Goal: Task Accomplishment & Management: Manage account settings

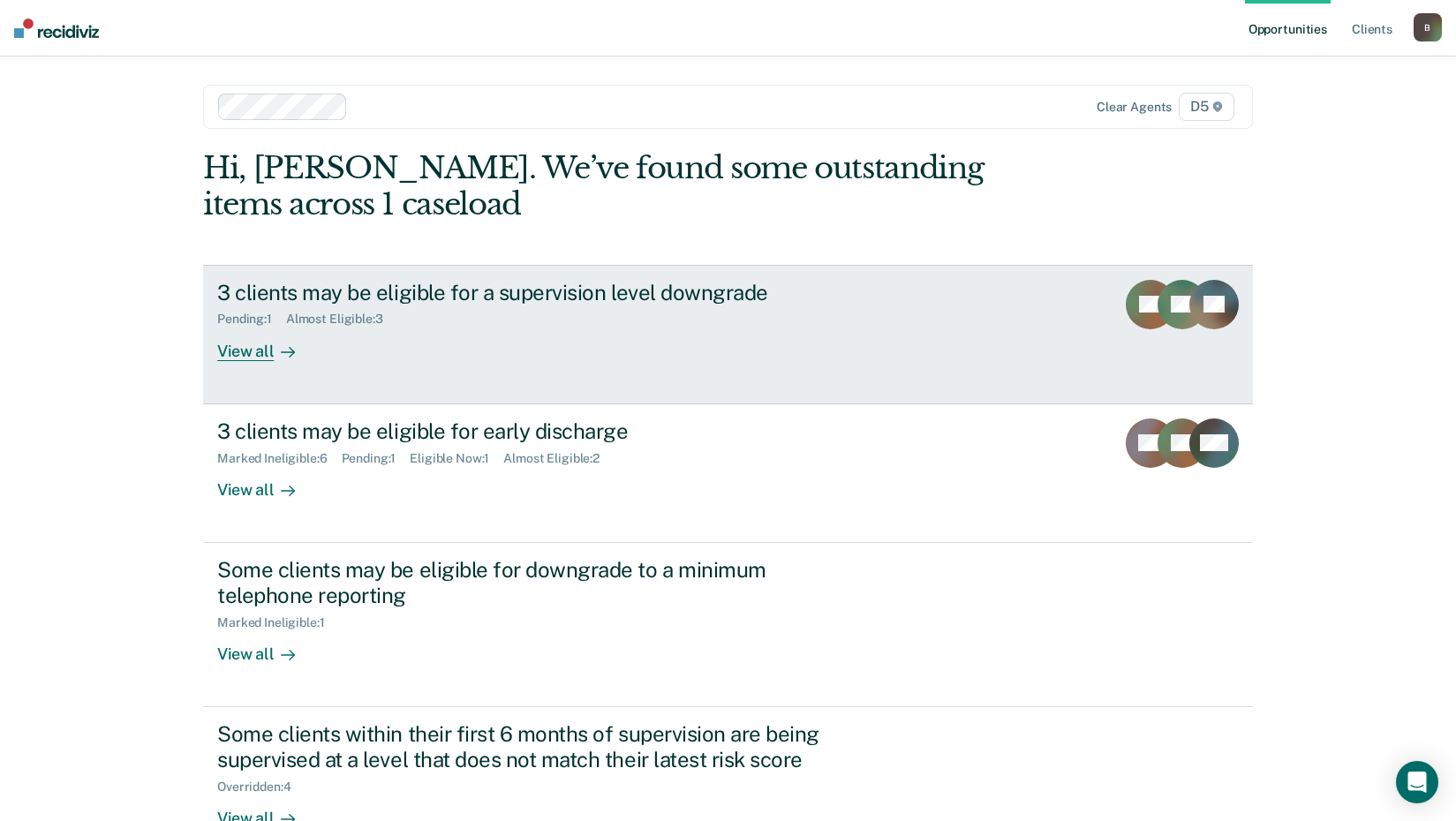
click at [274, 357] on div at bounding box center [285, 351] width 22 height 21
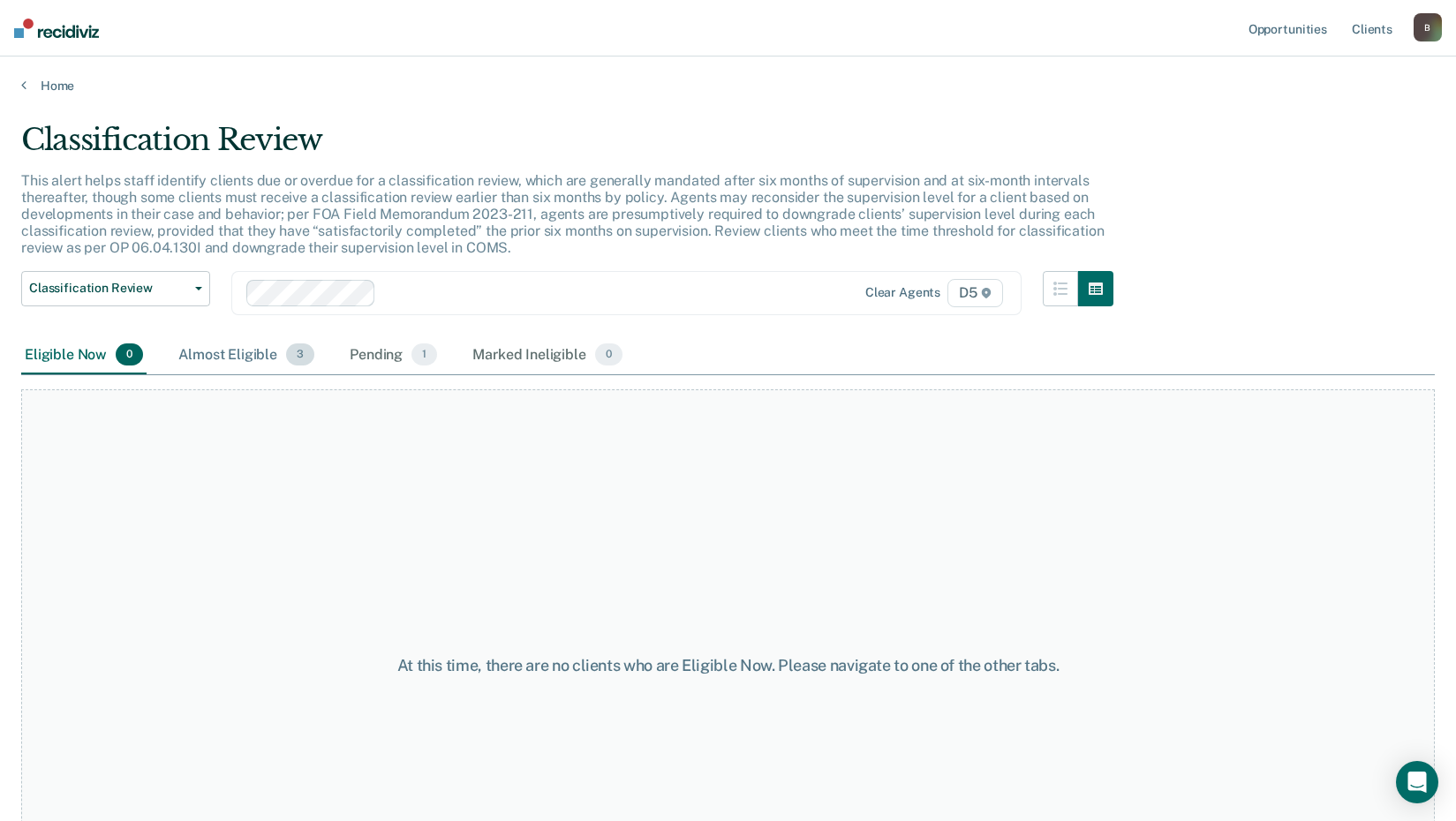
click at [259, 363] on div "Almost Eligible 3" at bounding box center [246, 356] width 143 height 39
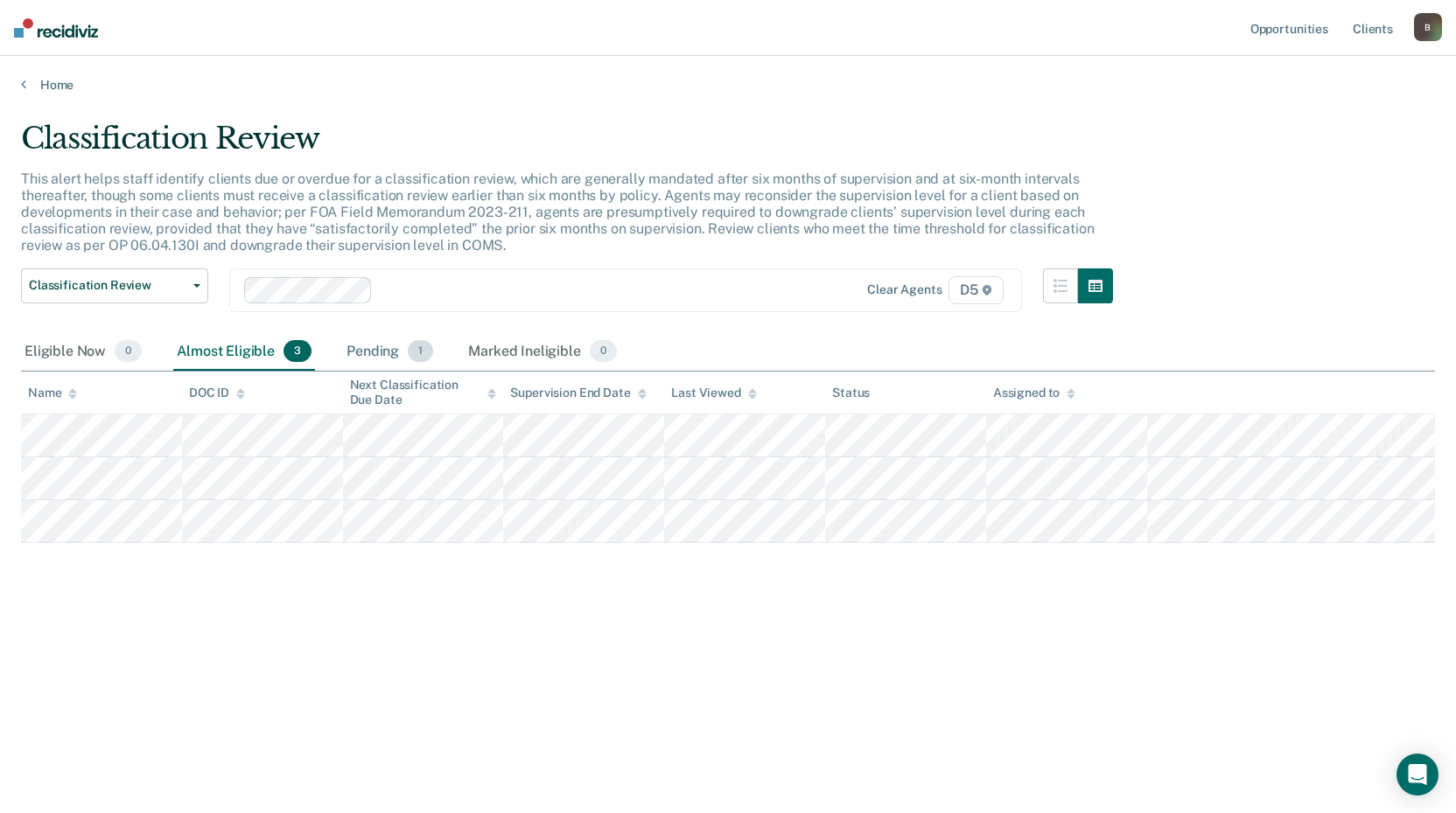
click at [354, 359] on div "Pending 1" at bounding box center [389, 352] width 93 height 38
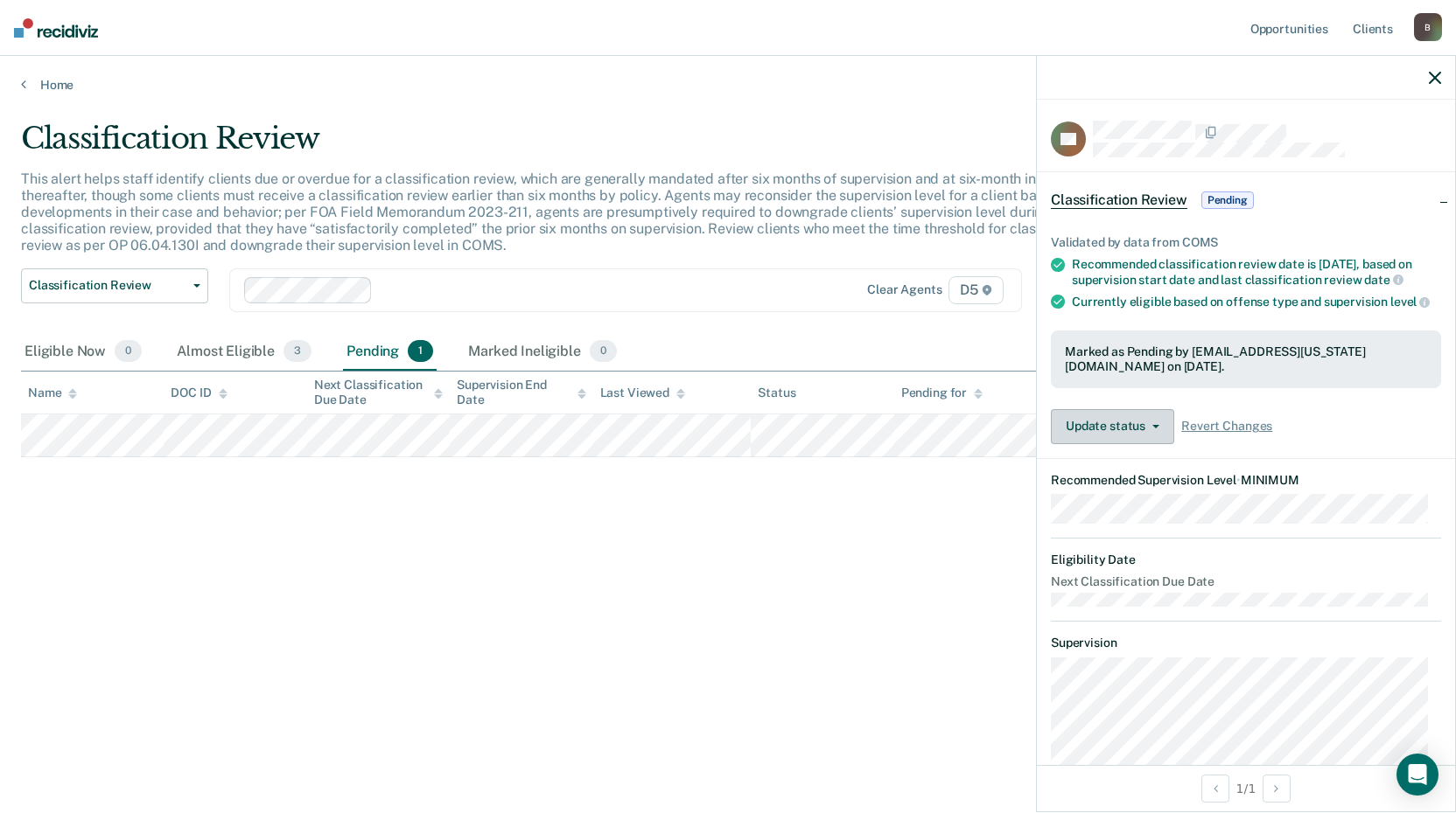
click at [1140, 431] on button "Update status" at bounding box center [1112, 426] width 124 height 35
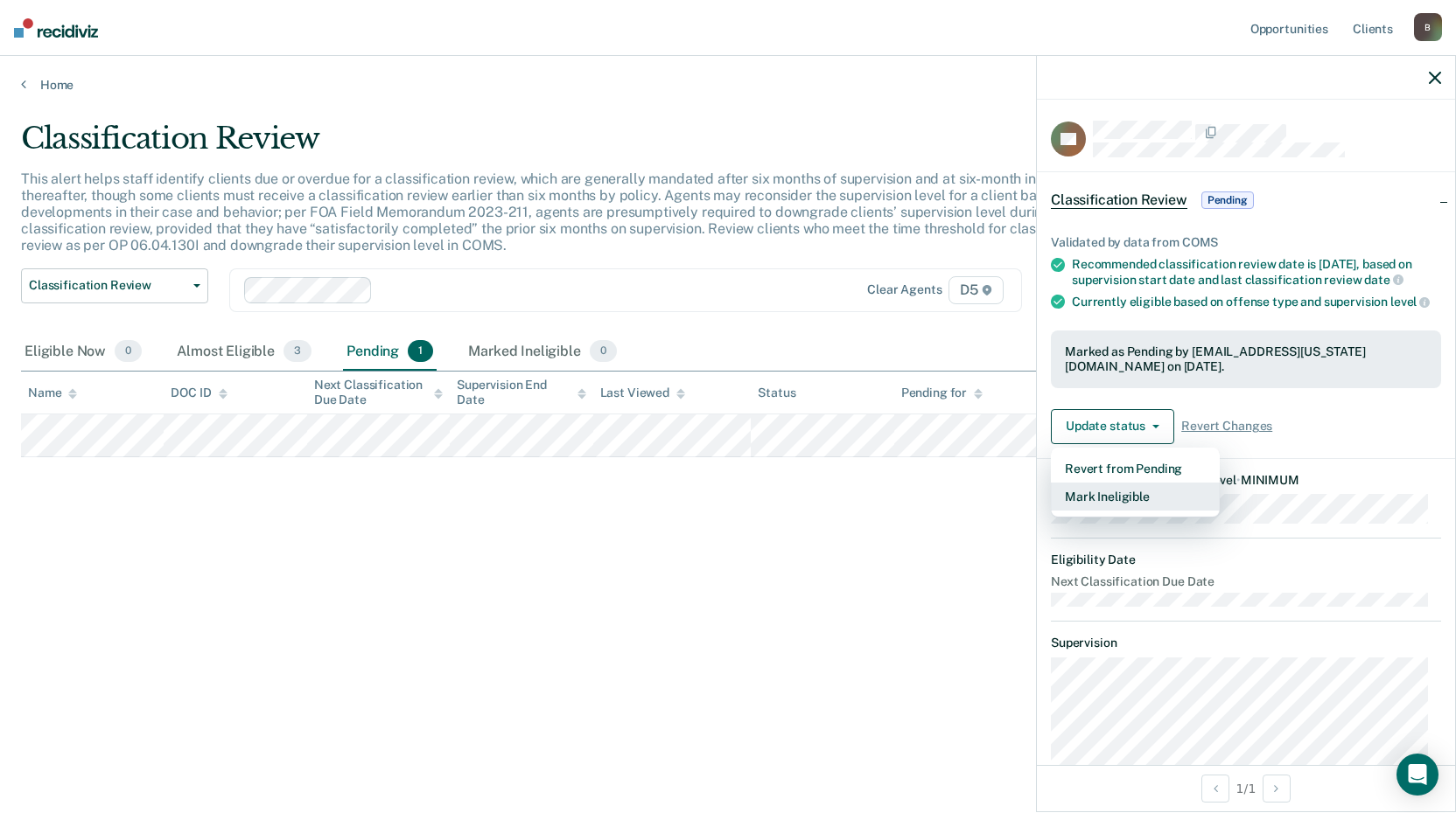
click at [1124, 504] on button "Mark Ineligible" at bounding box center [1136, 496] width 169 height 28
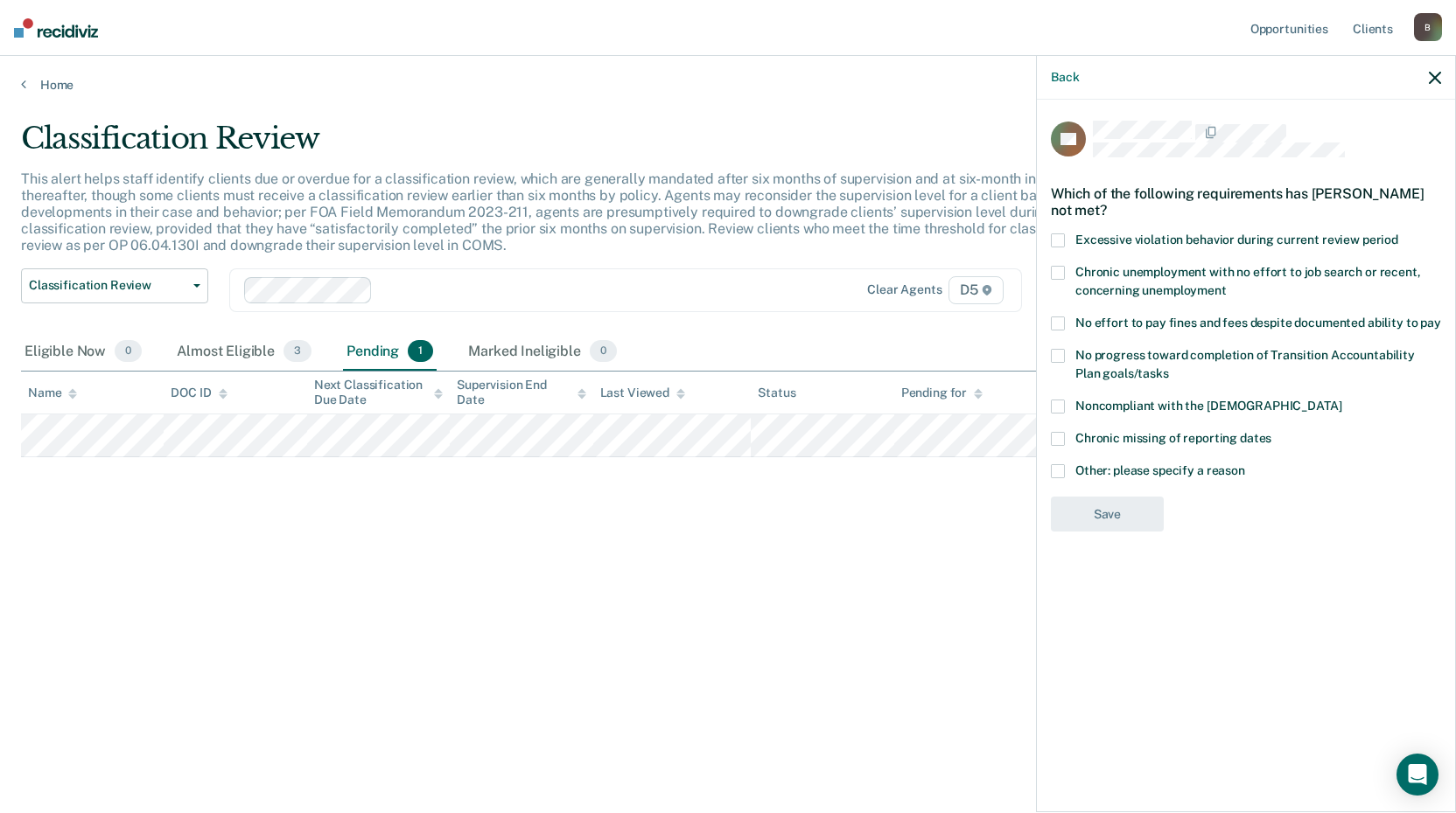
click at [1058, 464] on span at bounding box center [1058, 471] width 14 height 14
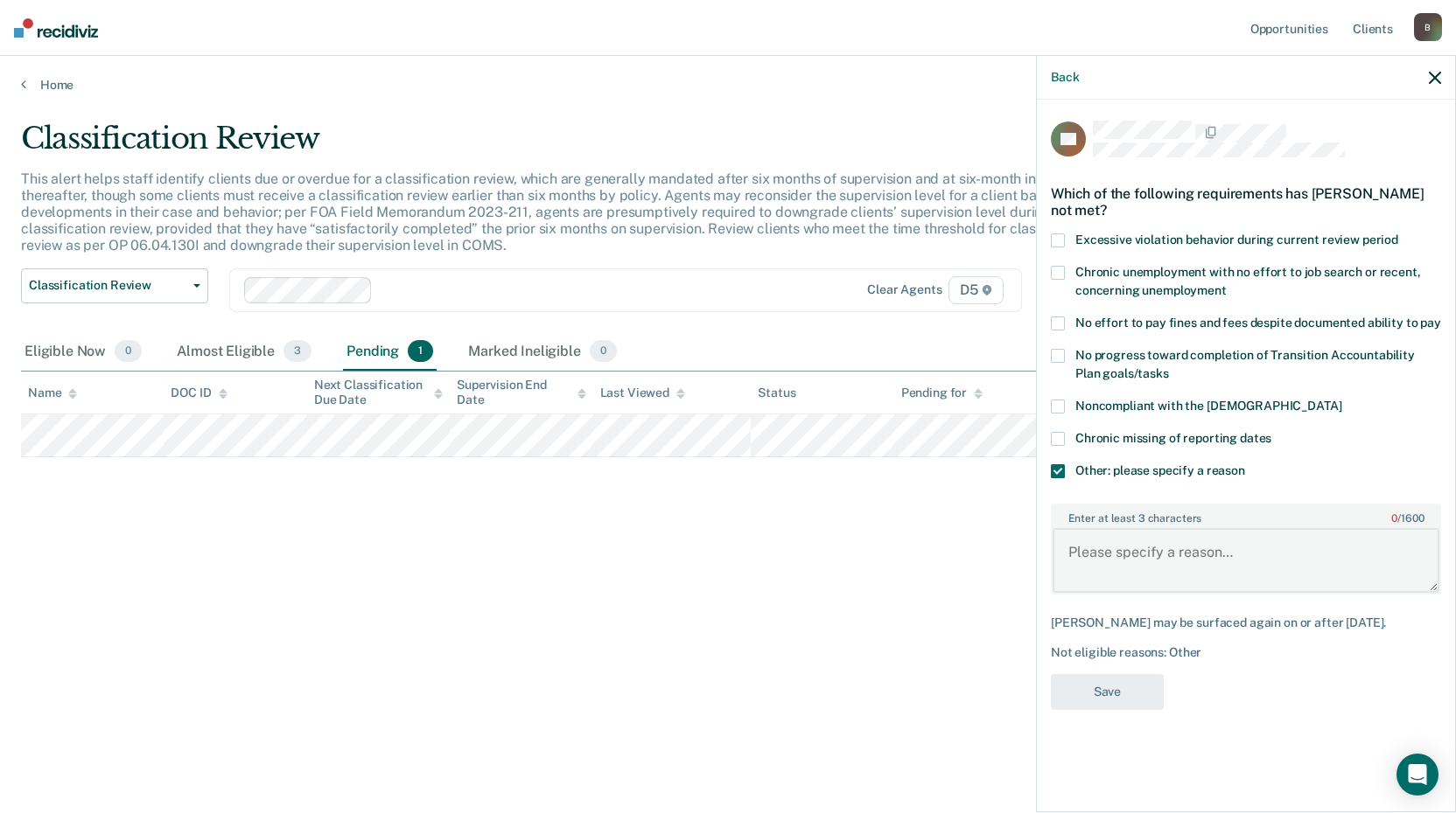
click at [1126, 546] on textarea "Enter at least 3 characters 0 / 1600" at bounding box center [1246, 560] width 387 height 65
type textarea "Got kicked out of Recovery house, not making payments"
click at [1088, 682] on button "Save" at bounding box center [1107, 692] width 113 height 36
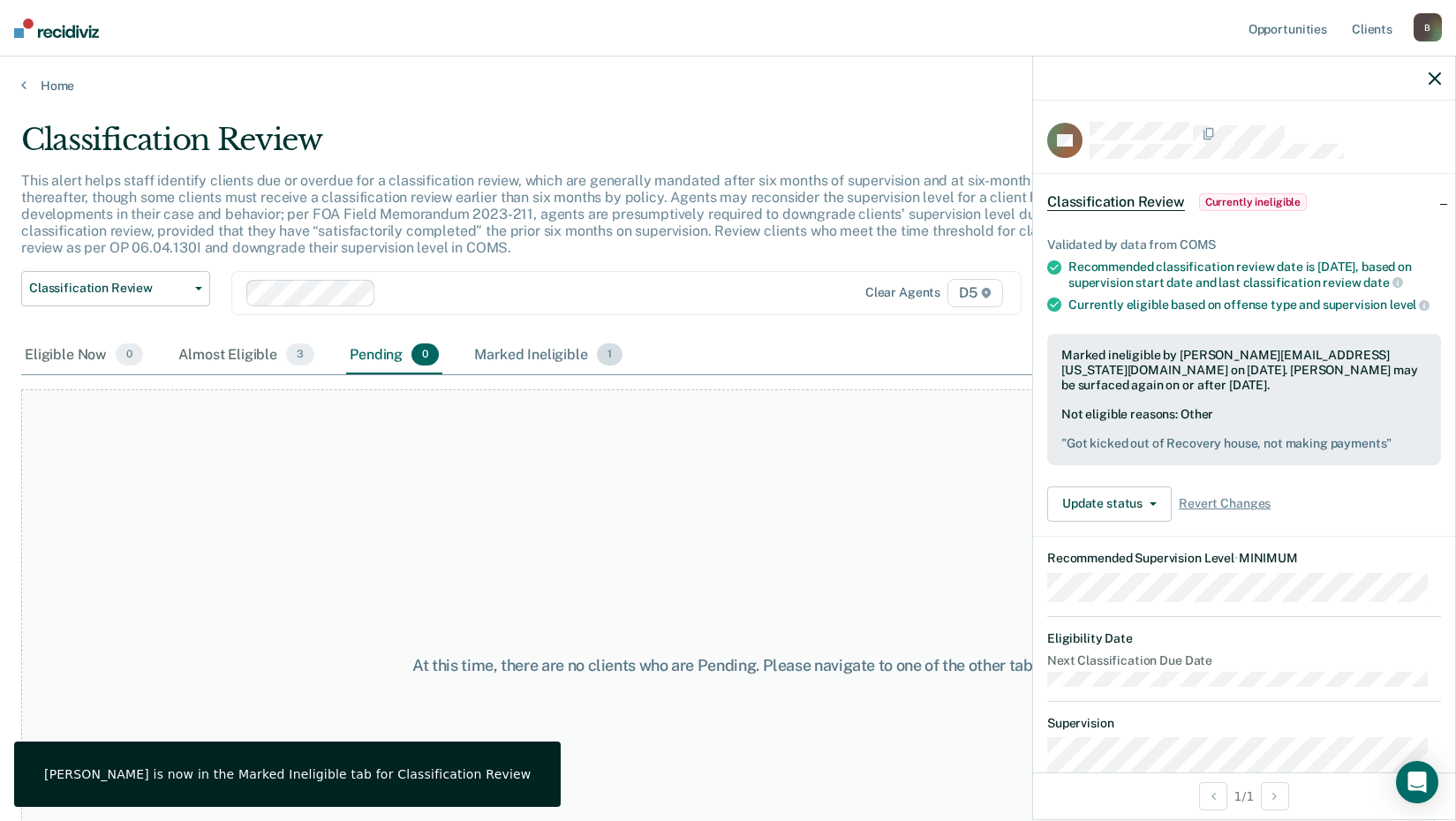
click at [522, 358] on div "Marked Ineligible 1" at bounding box center [548, 356] width 155 height 39
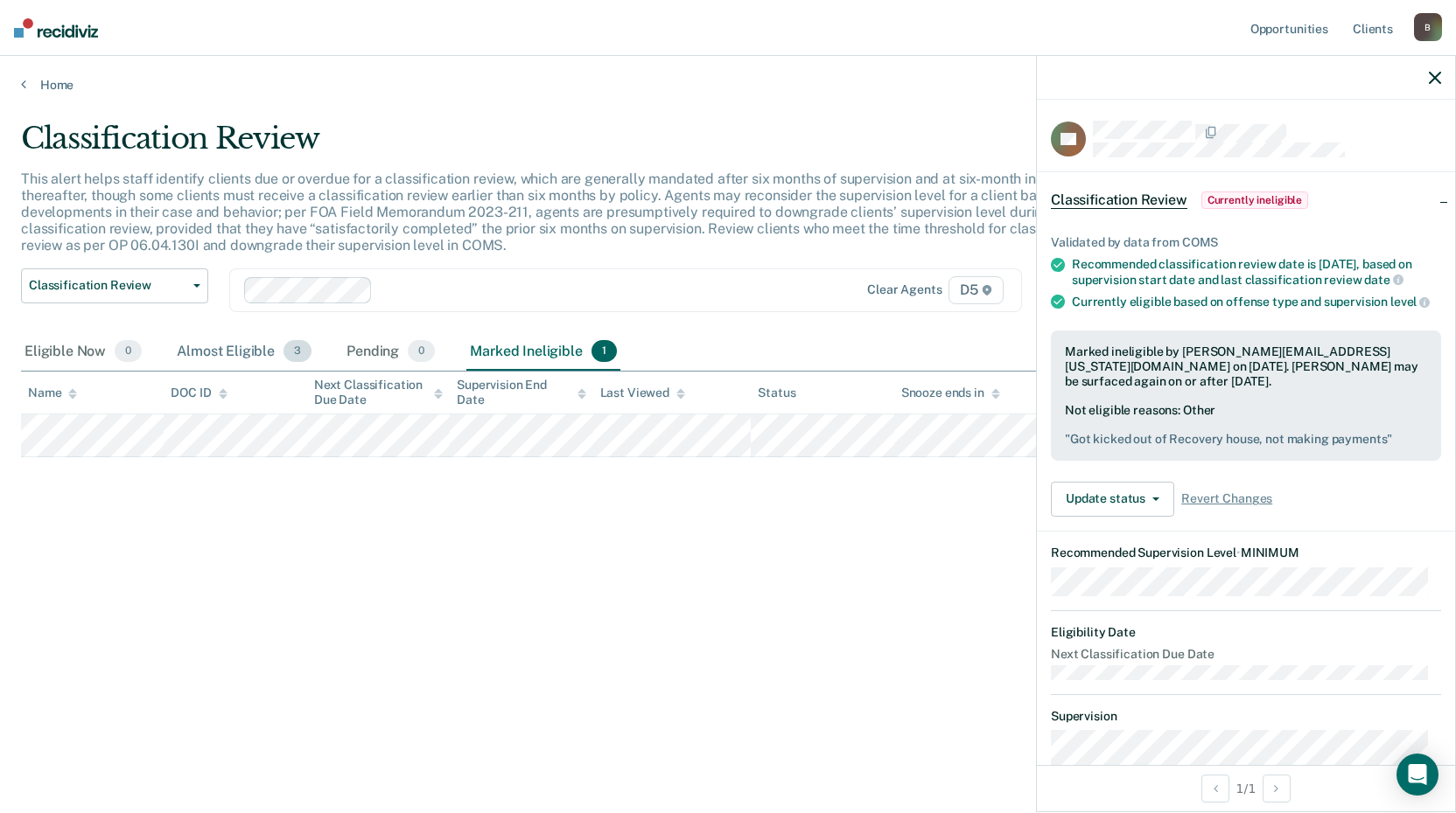
click at [214, 347] on div "Almost Eligible 3" at bounding box center [244, 352] width 142 height 38
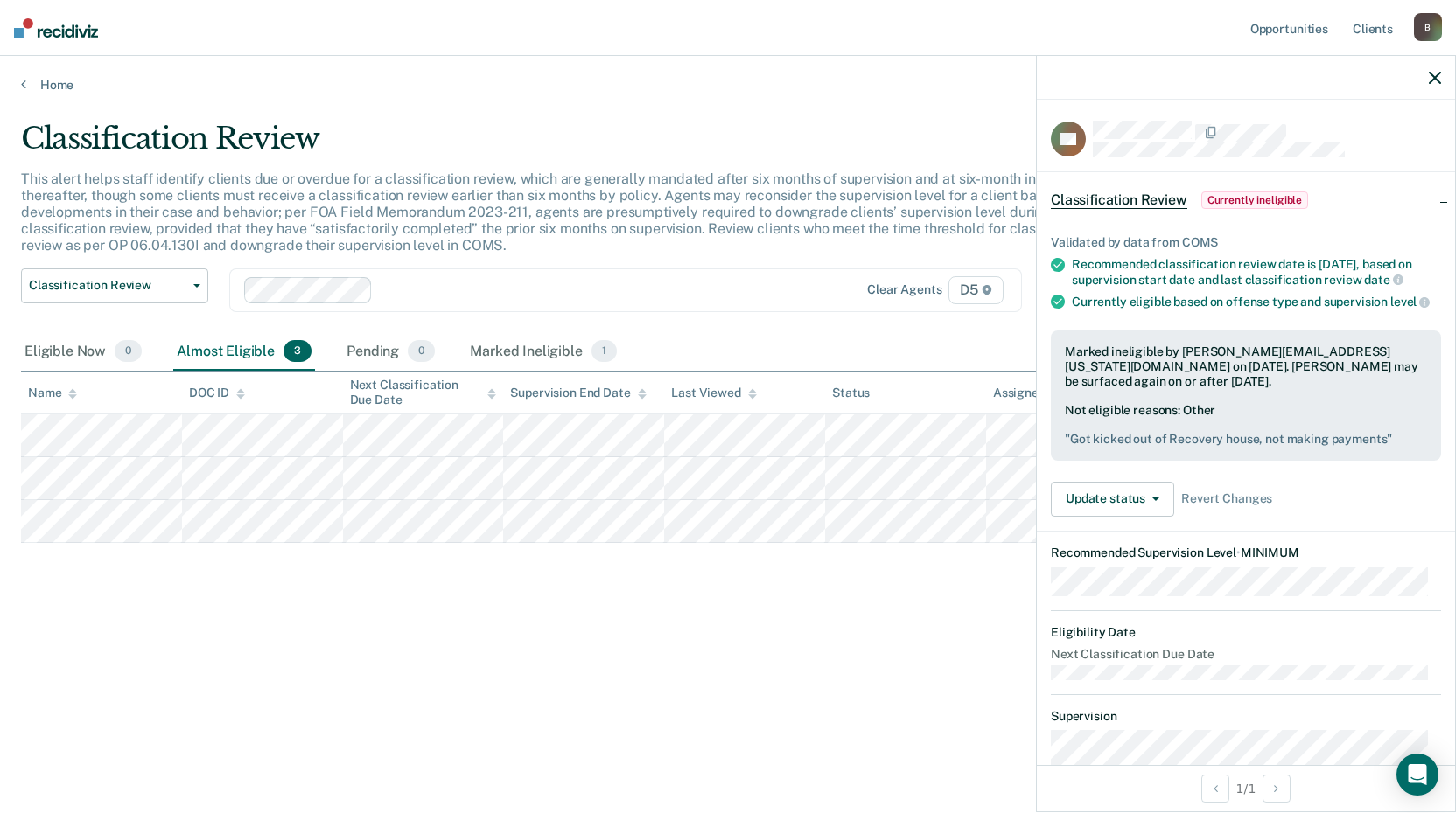
click at [1438, 76] on icon "button" at bounding box center [1436, 78] width 12 height 12
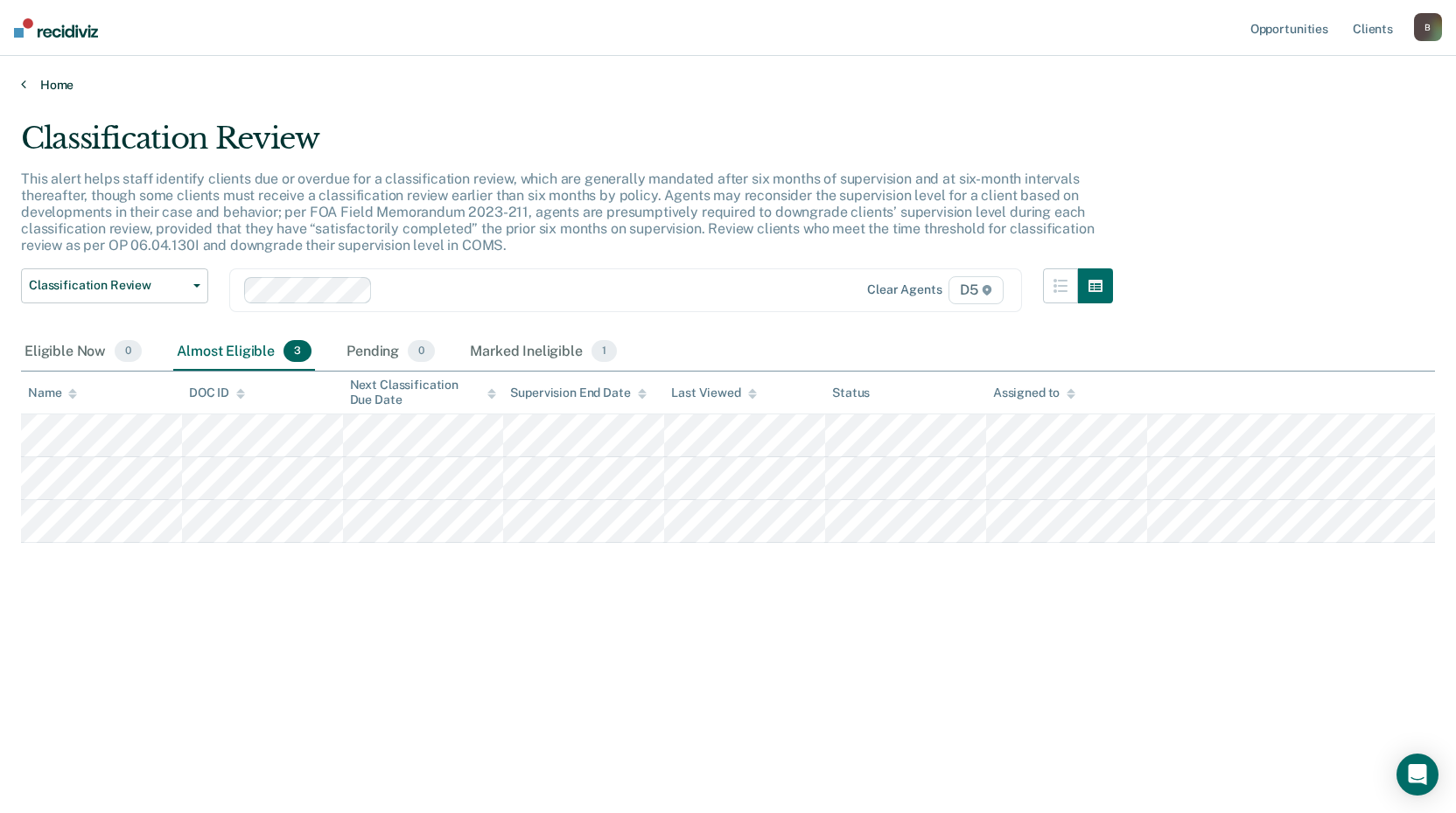
click at [61, 85] on link "Home" at bounding box center [728, 85] width 1414 height 16
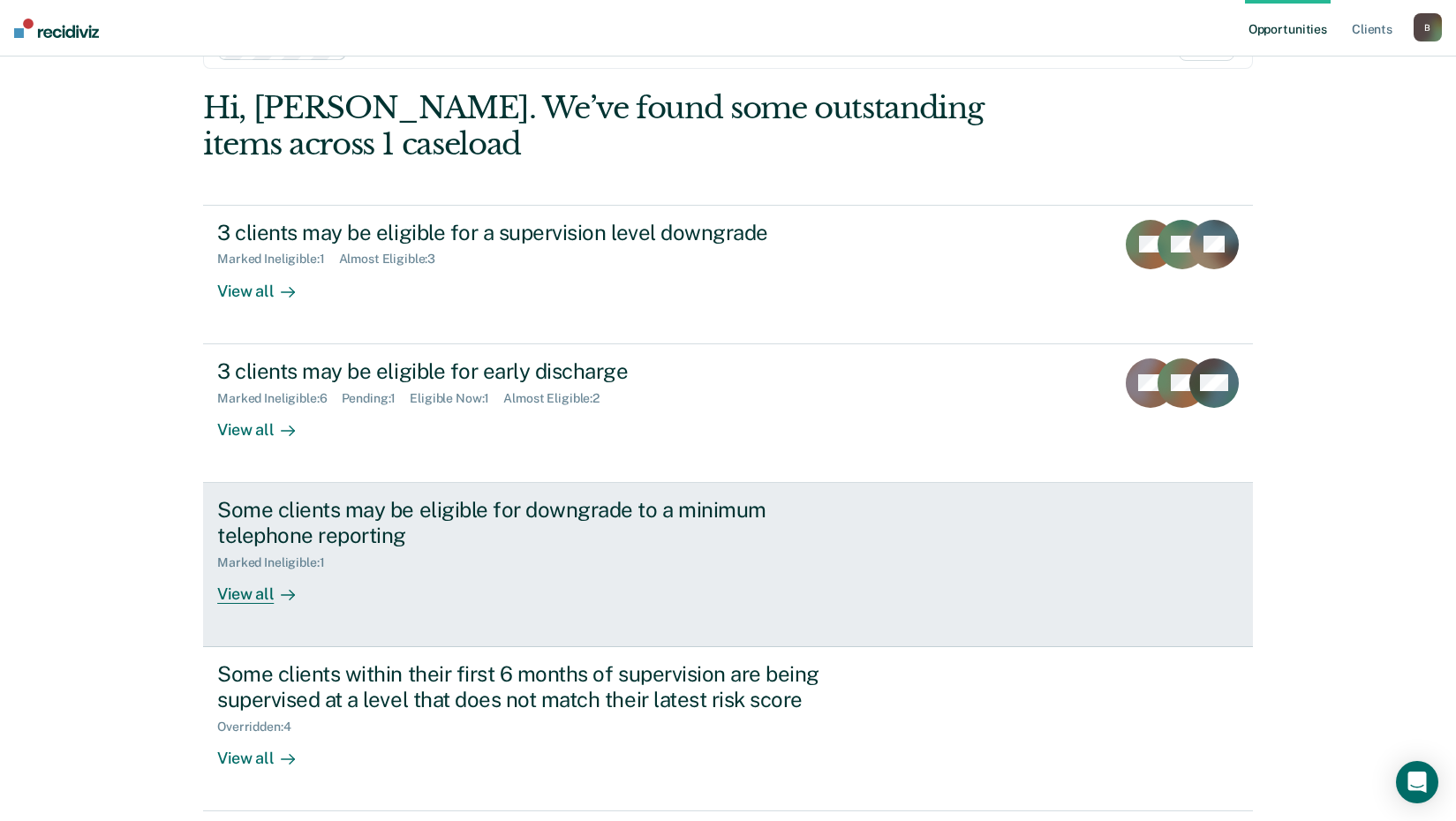
scroll to position [88, 0]
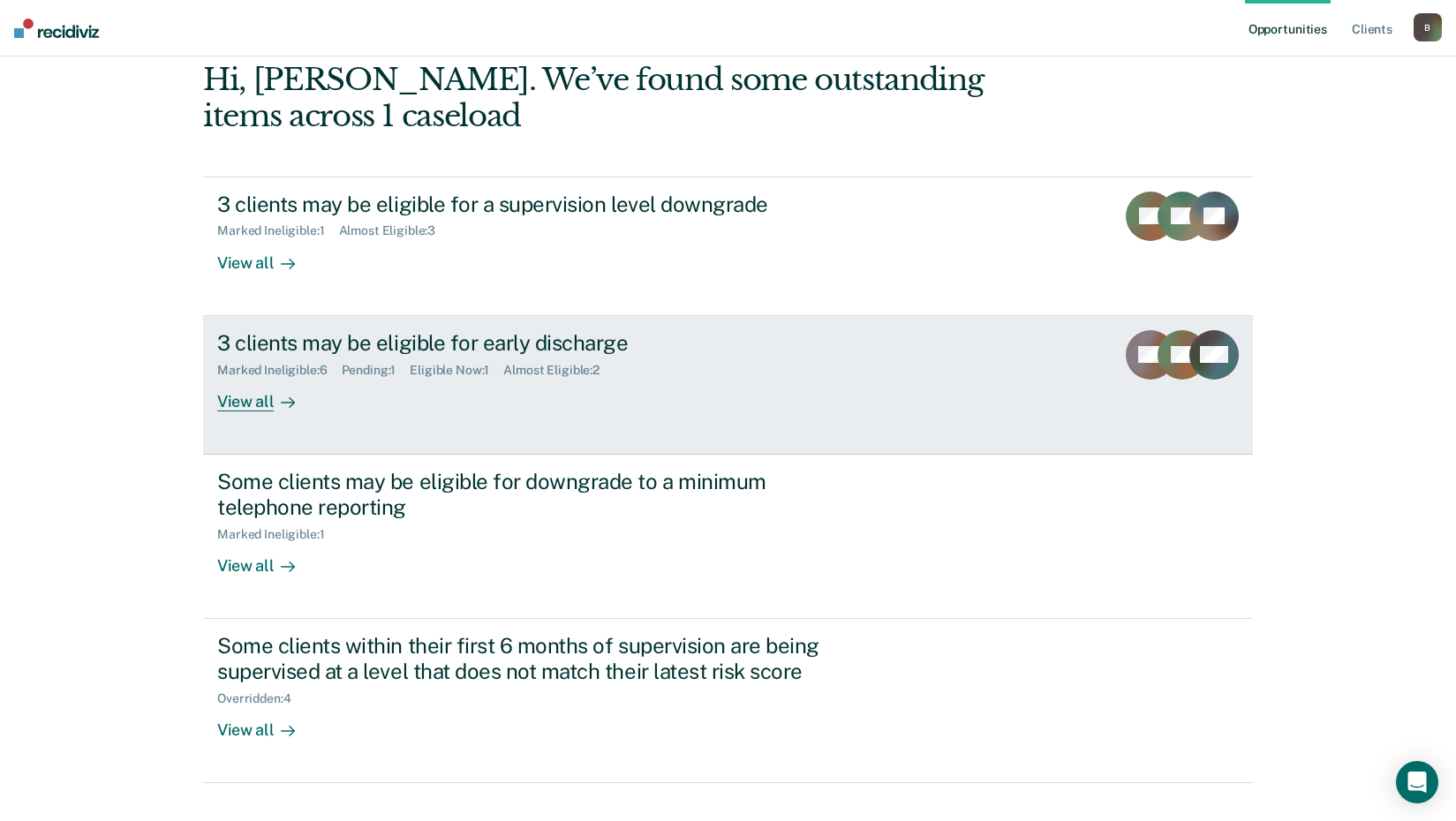
click at [243, 400] on div "View all" at bounding box center [267, 394] width 99 height 34
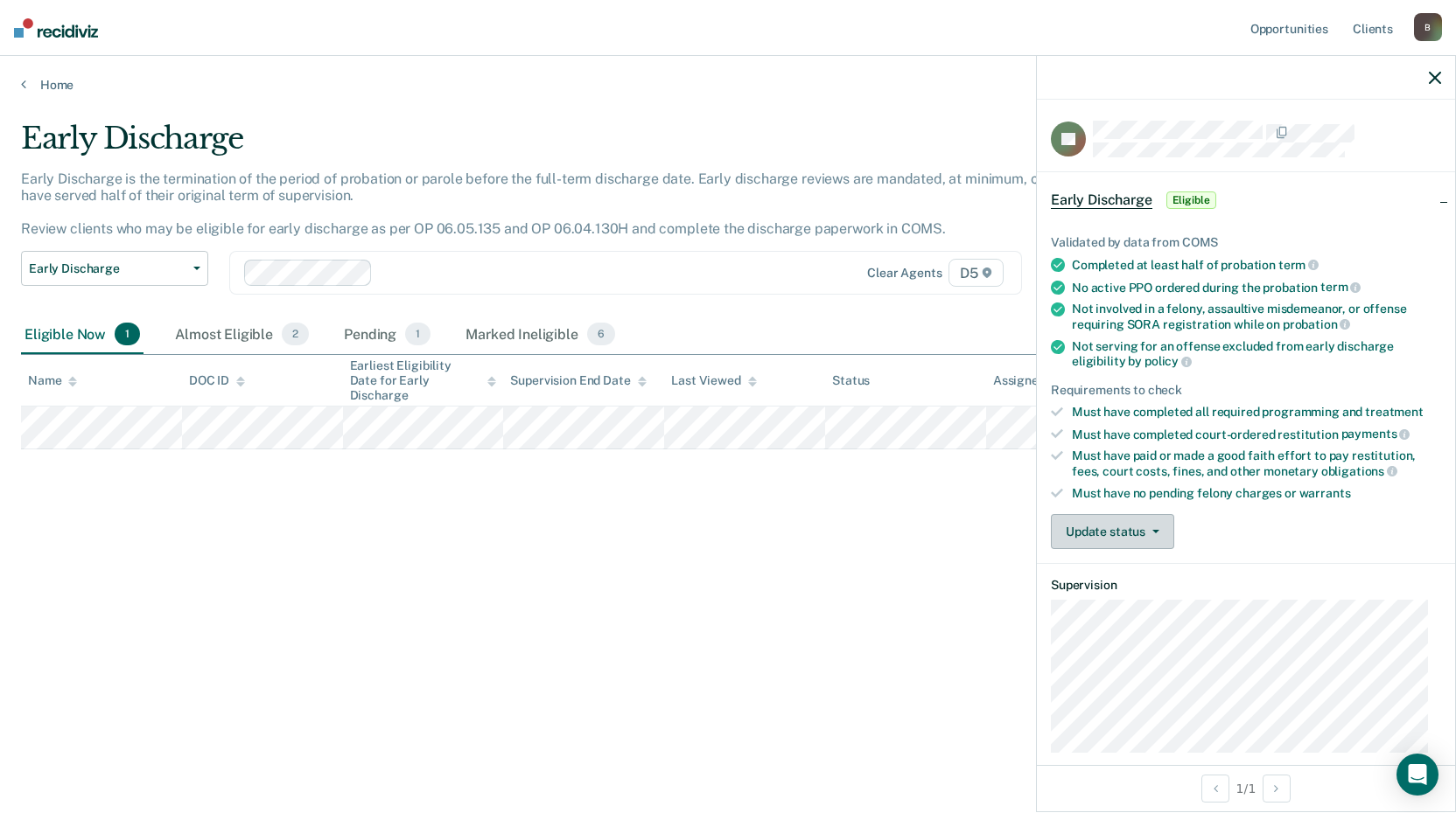
click at [1120, 539] on button "Update status" at bounding box center [1112, 531] width 124 height 35
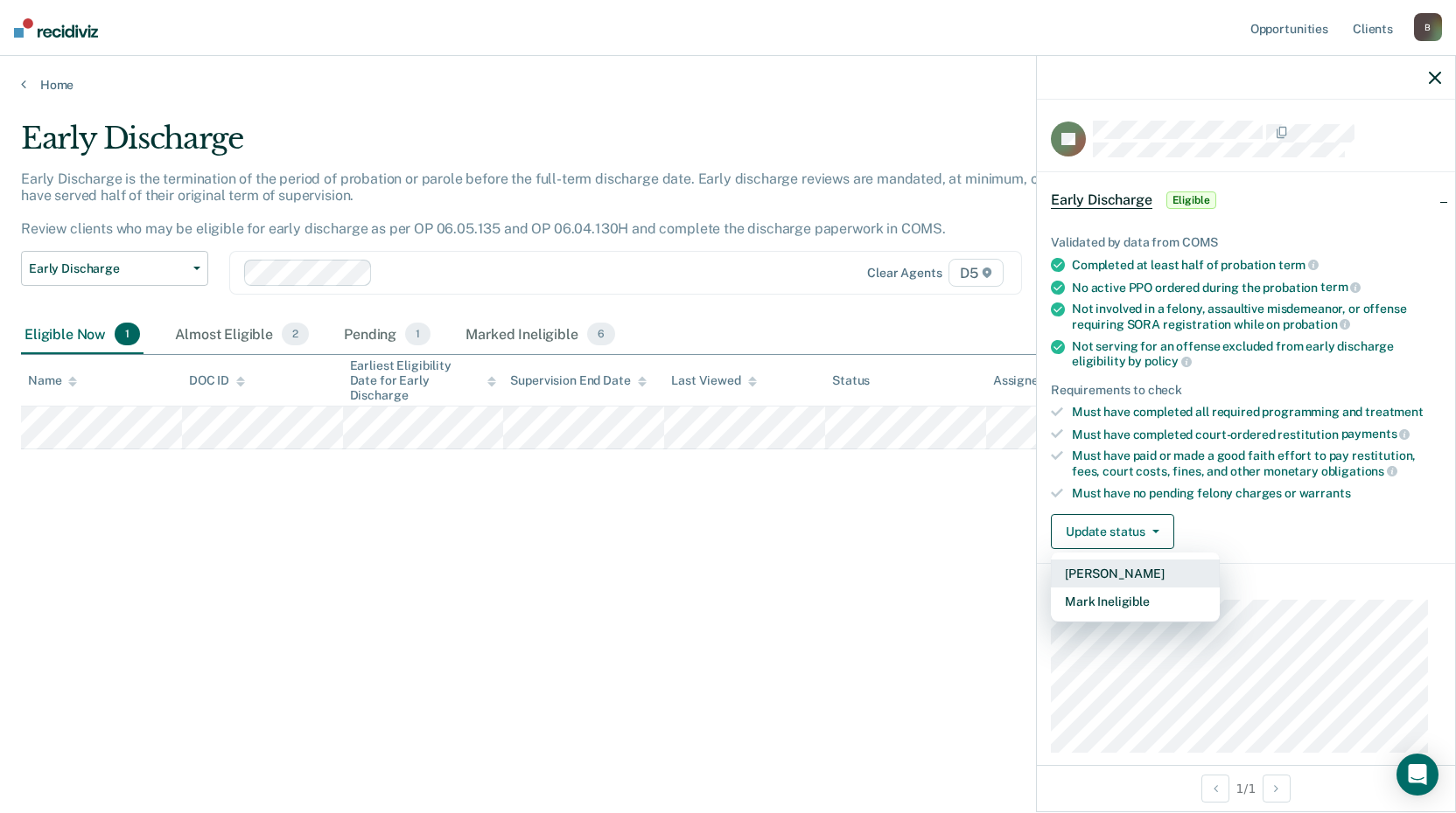
click at [1117, 573] on button "[PERSON_NAME]" at bounding box center [1136, 573] width 169 height 28
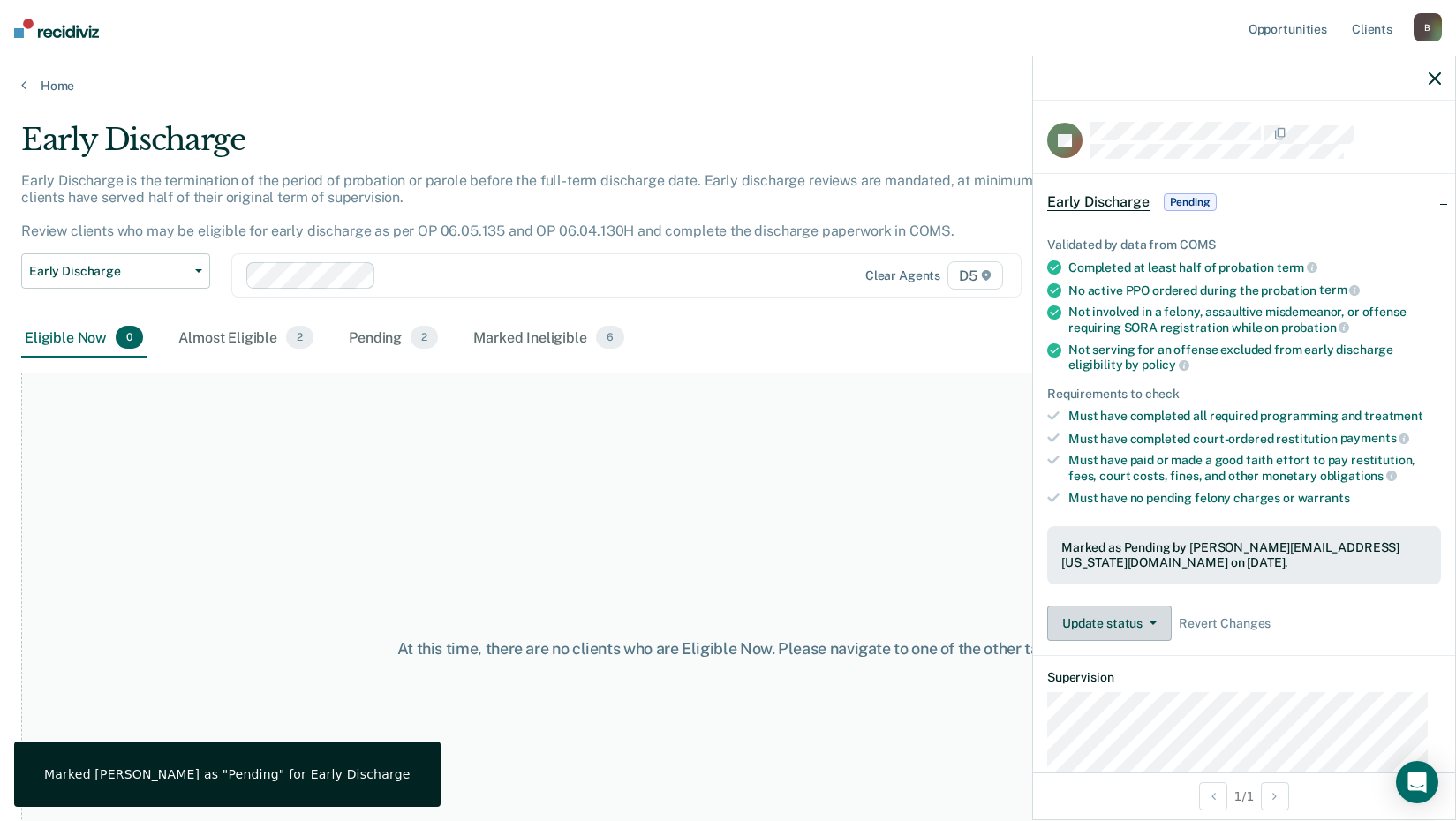
click at [1132, 621] on button "Update status" at bounding box center [1109, 622] width 125 height 35
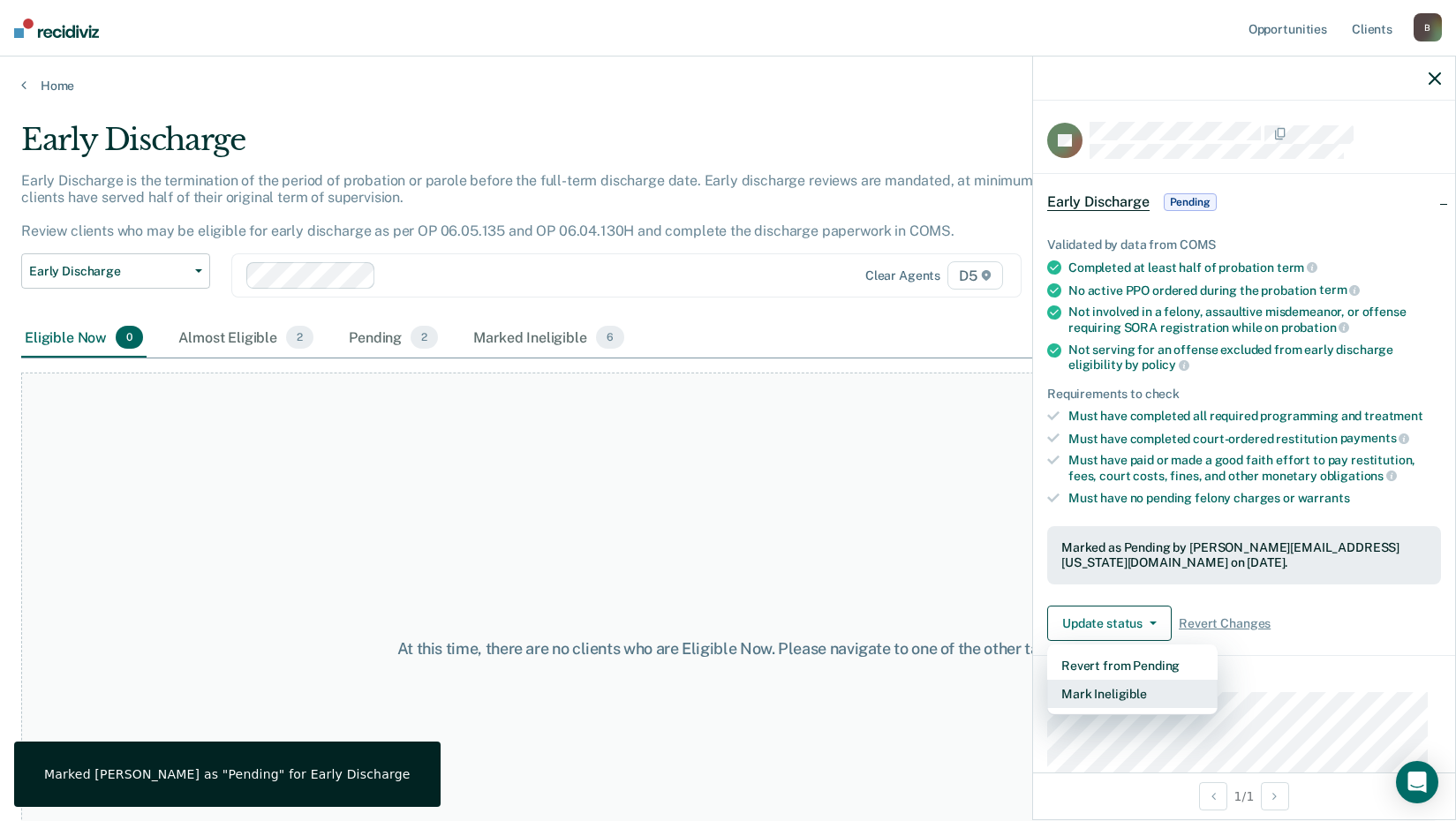
click at [1122, 697] on button "Mark Ineligible" at bounding box center [1133, 693] width 171 height 28
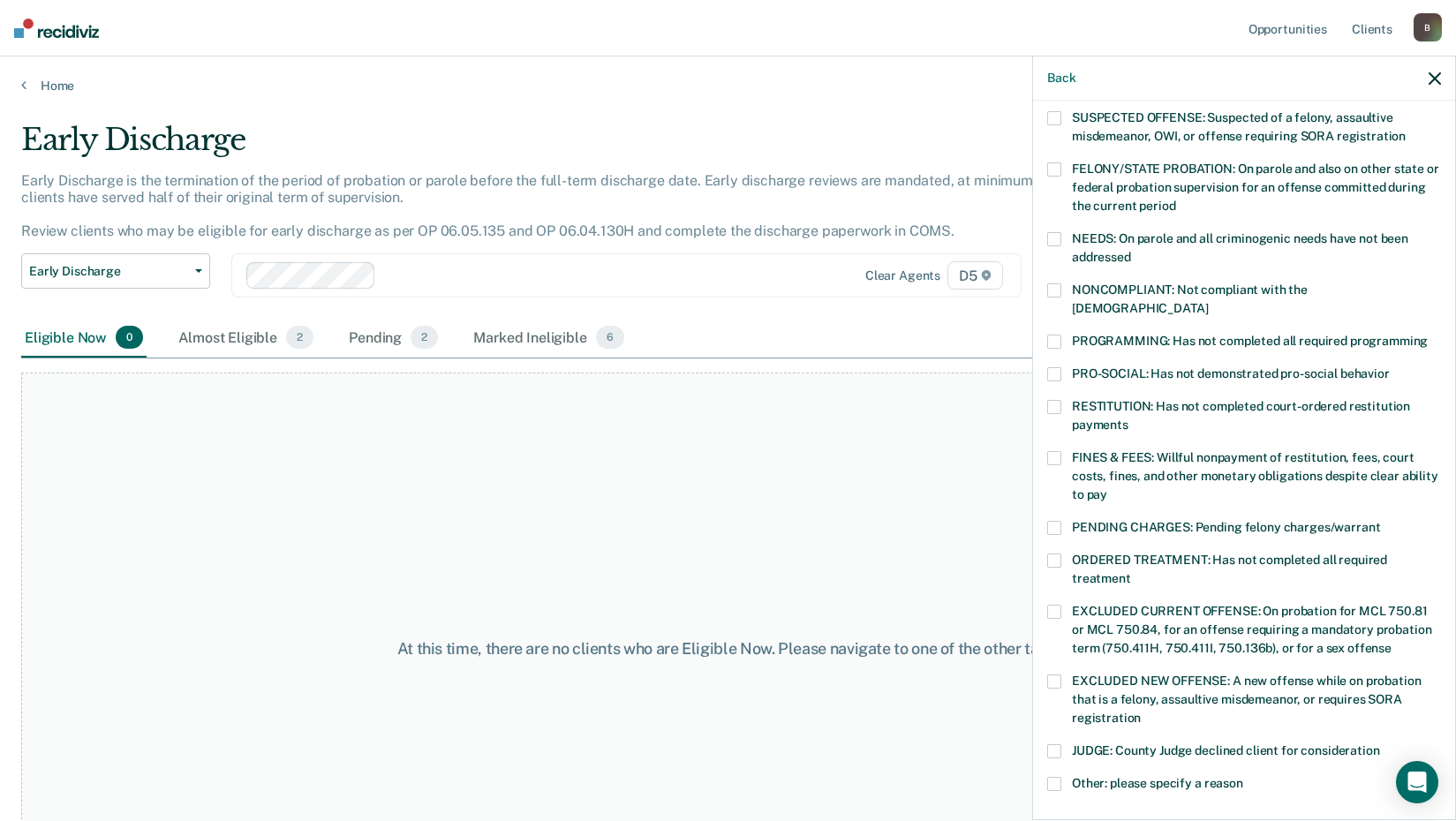
scroll to position [177, 0]
click at [1053, 520] on span at bounding box center [1054, 527] width 14 height 14
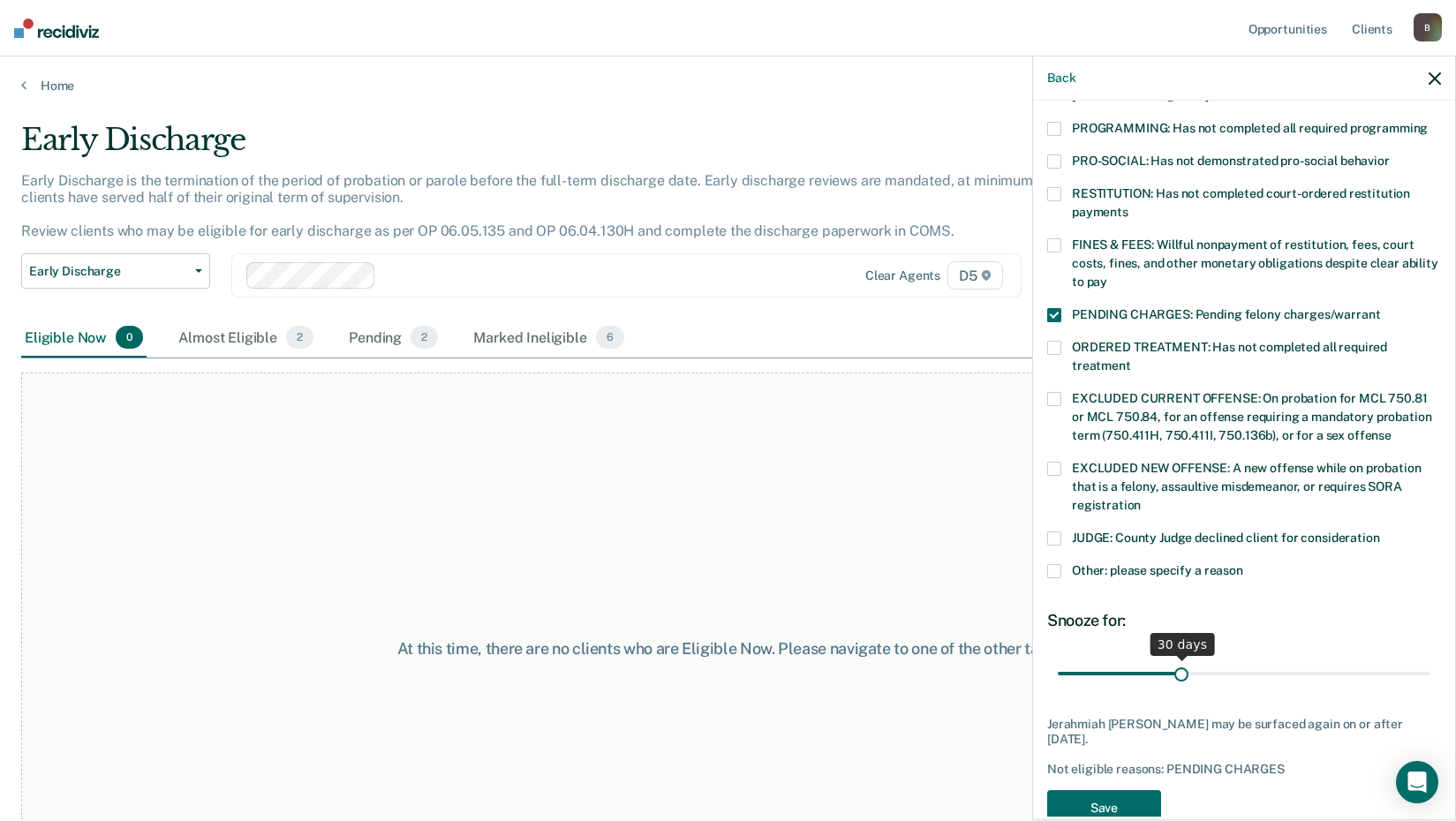
scroll to position [410, 0]
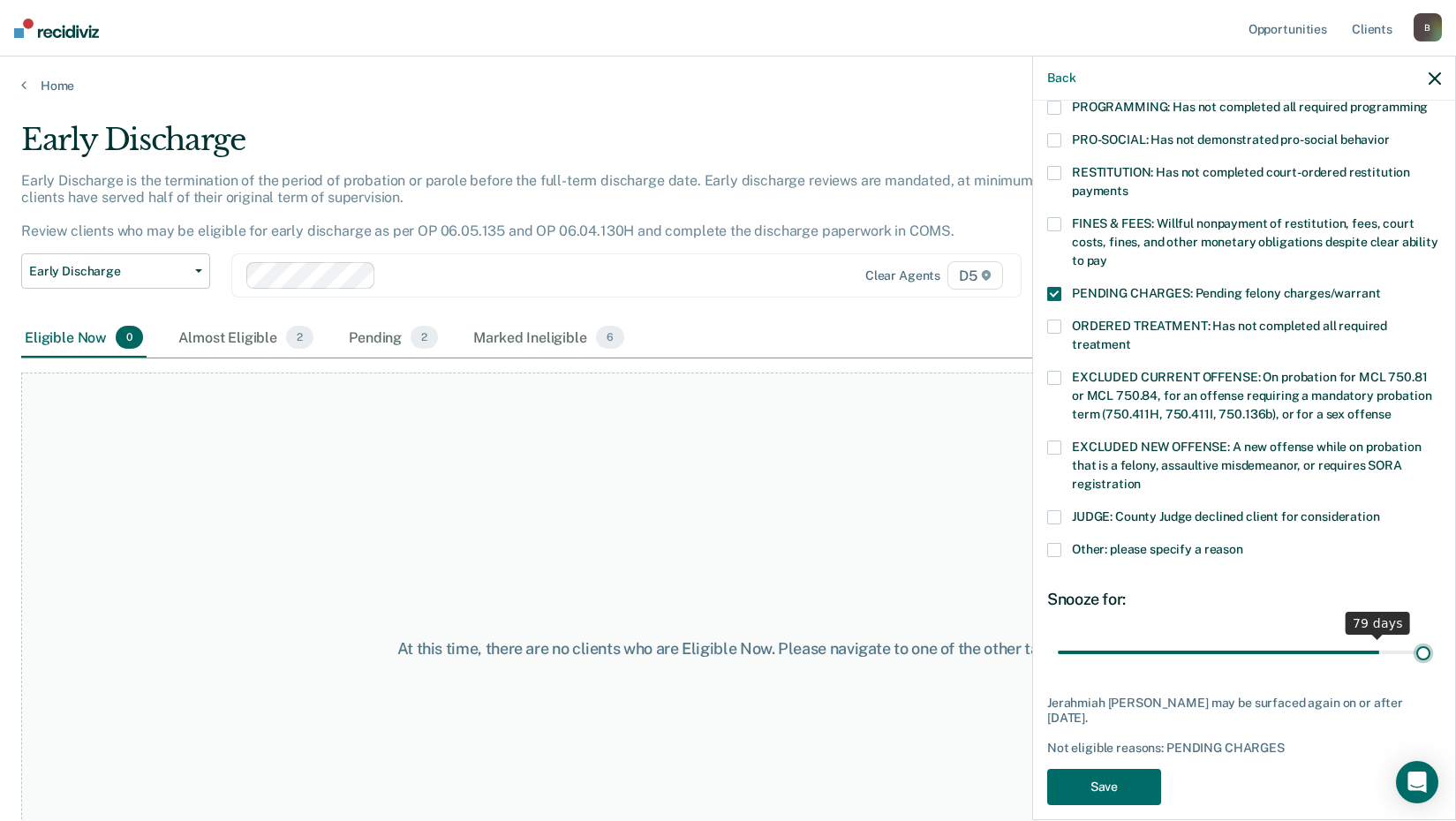
drag, startPoint x: 1177, startPoint y: 631, endPoint x: 1476, endPoint y: 642, distance: 299.2
type input "90"
click at [1431, 642] on input "range" at bounding box center [1244, 652] width 373 height 31
click at [1052, 543] on span at bounding box center [1054, 551] width 14 height 14
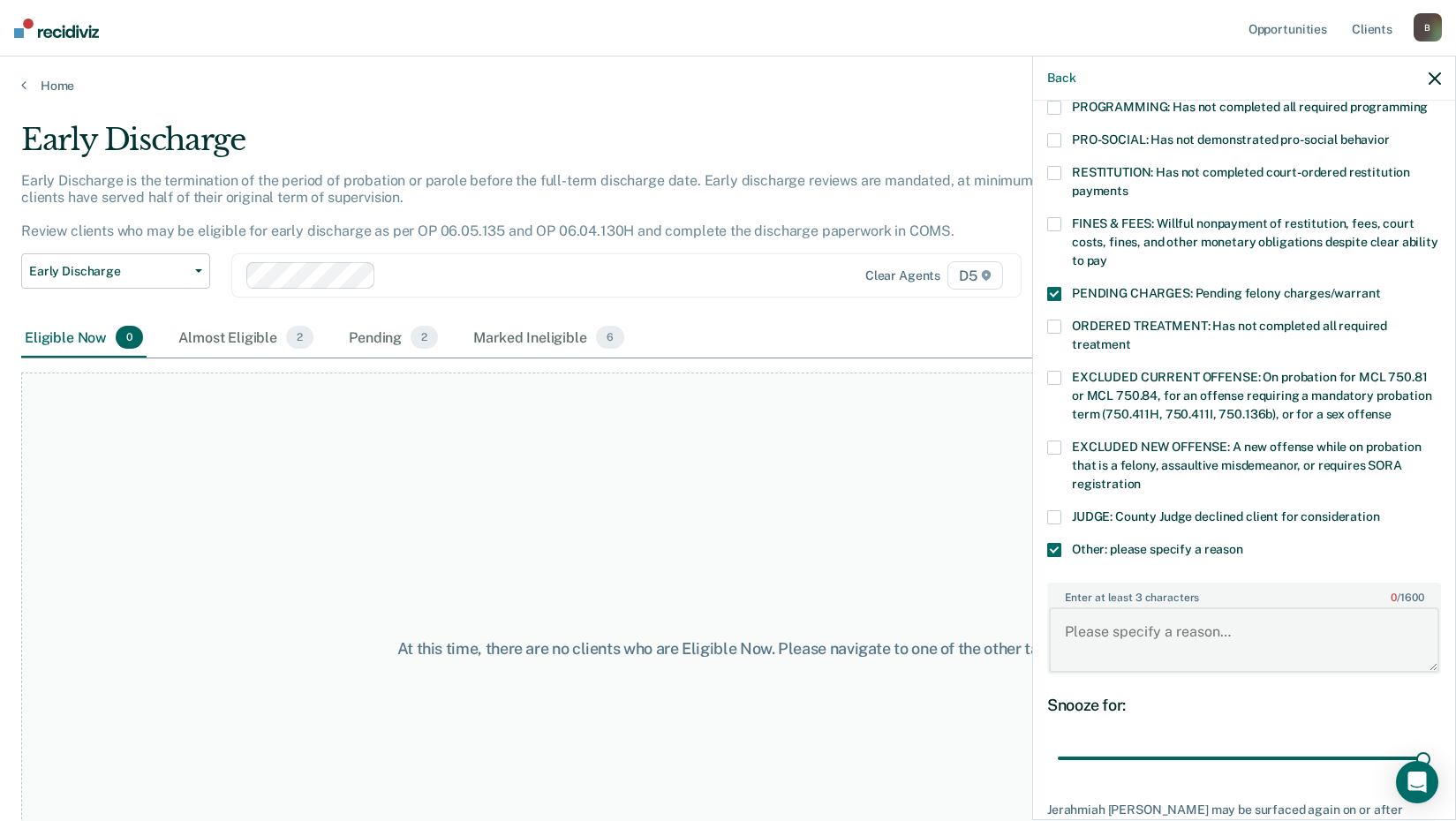
click at [1093, 607] on textarea "Enter at least 3 characters 0 / 1600" at bounding box center [1244, 640] width 391 height 66
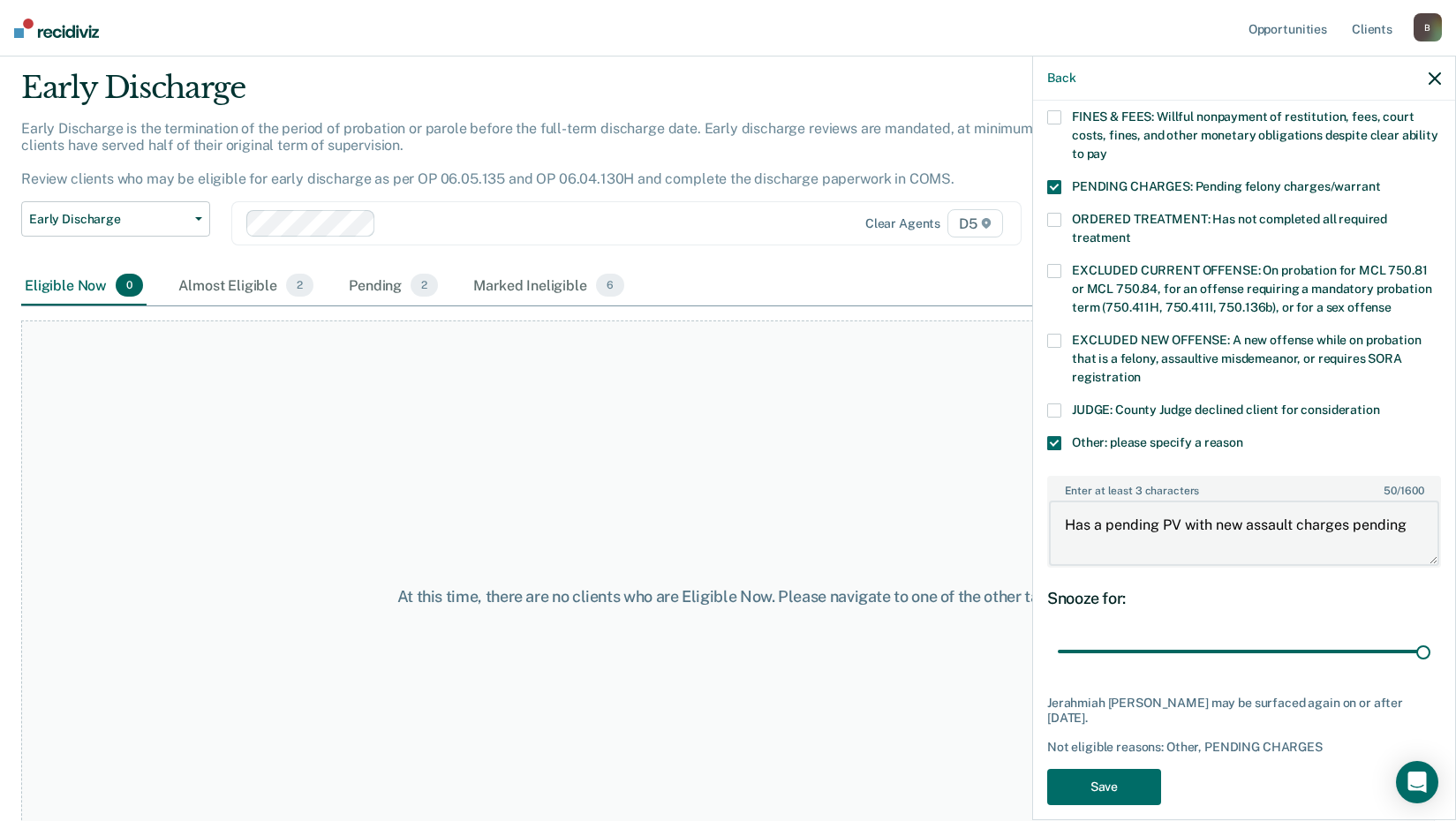
scroll to position [104, 0]
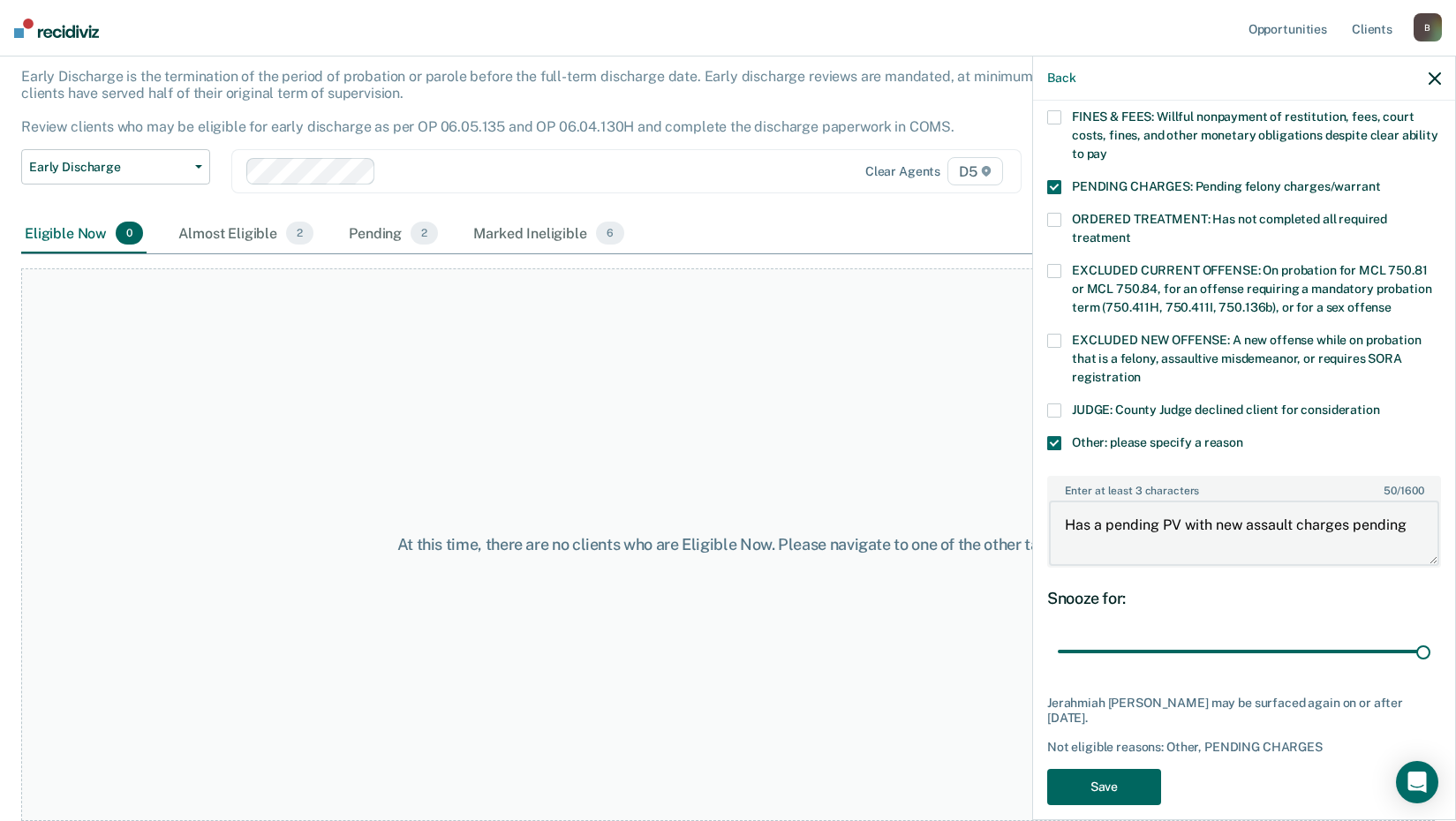
type textarea "Has a pending PV with new assault charges pending"
click at [1108, 769] on button "Save" at bounding box center [1104, 787] width 114 height 36
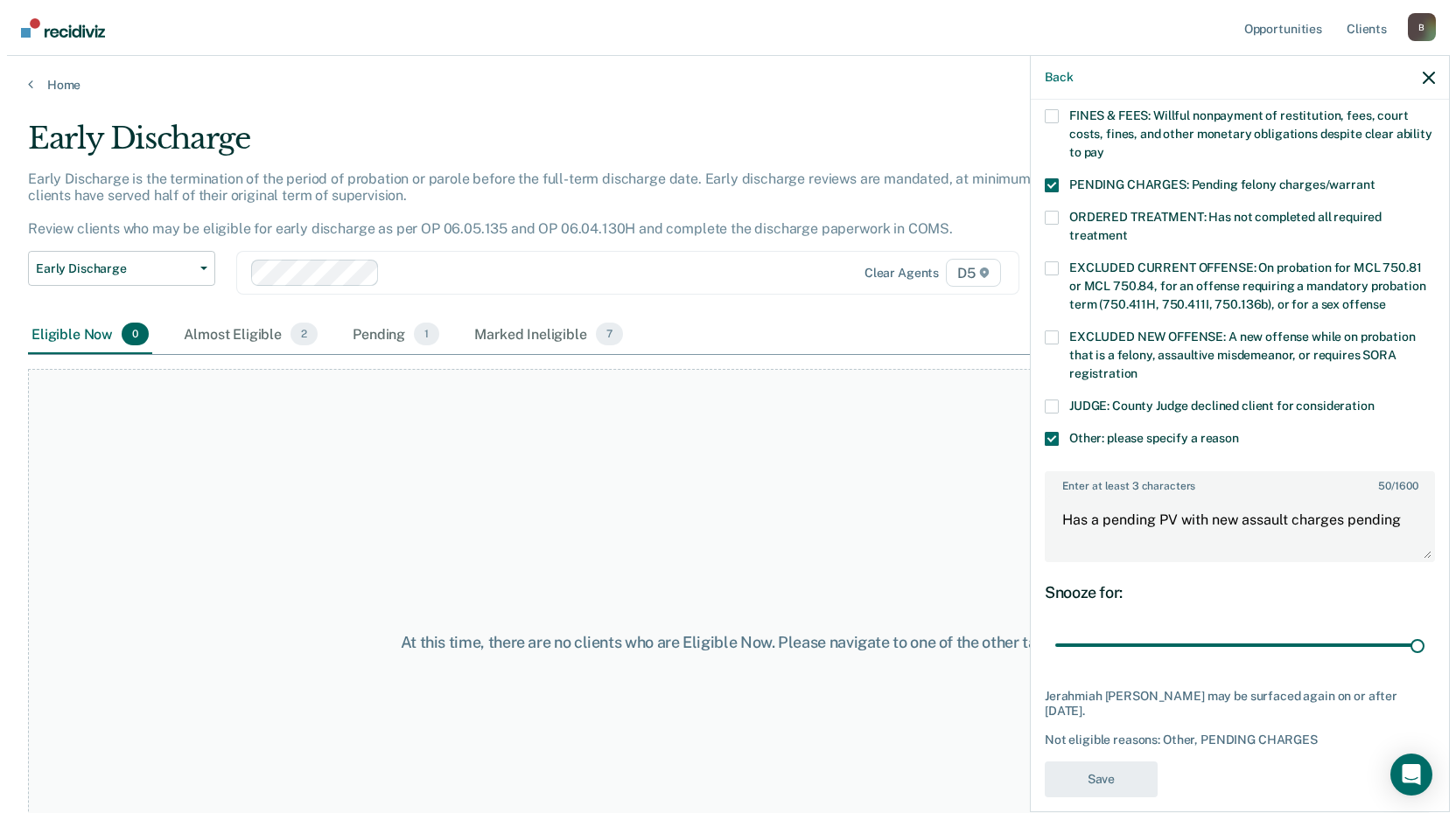
scroll to position [345, 0]
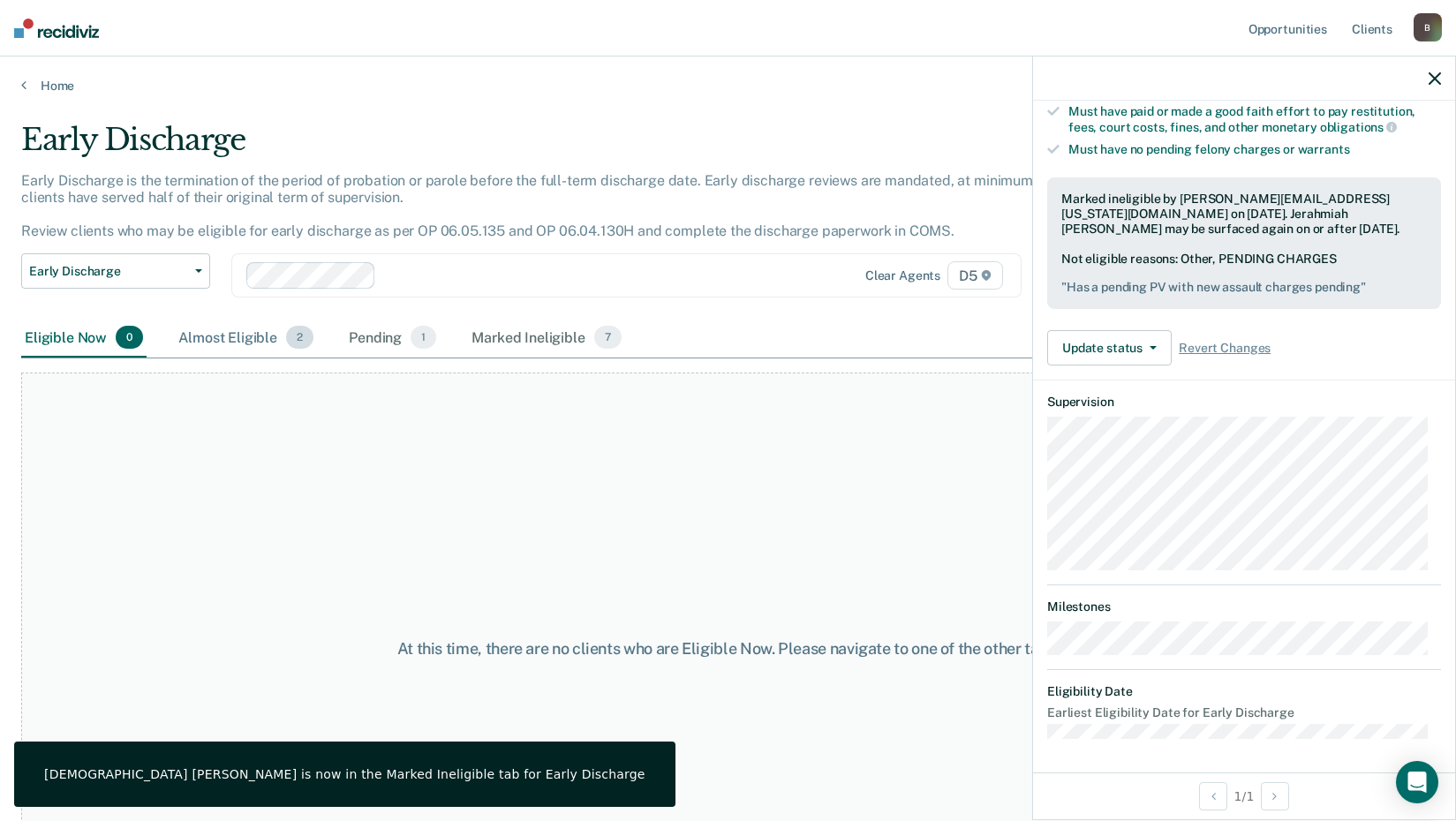
click at [201, 338] on div "Almost Eligible 2" at bounding box center [246, 338] width 142 height 39
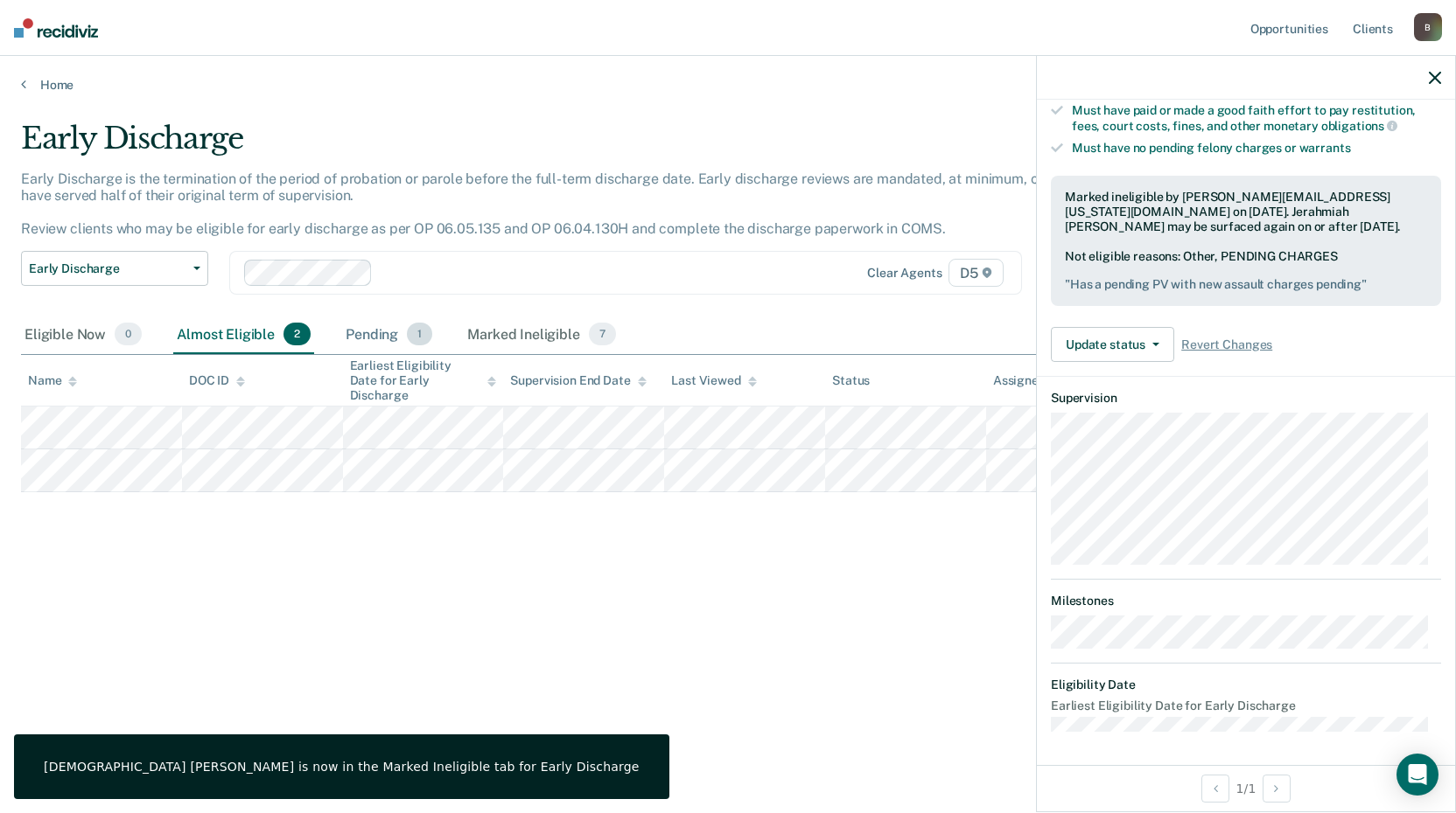
click at [372, 334] on div "Pending 1" at bounding box center [388, 334] width 93 height 38
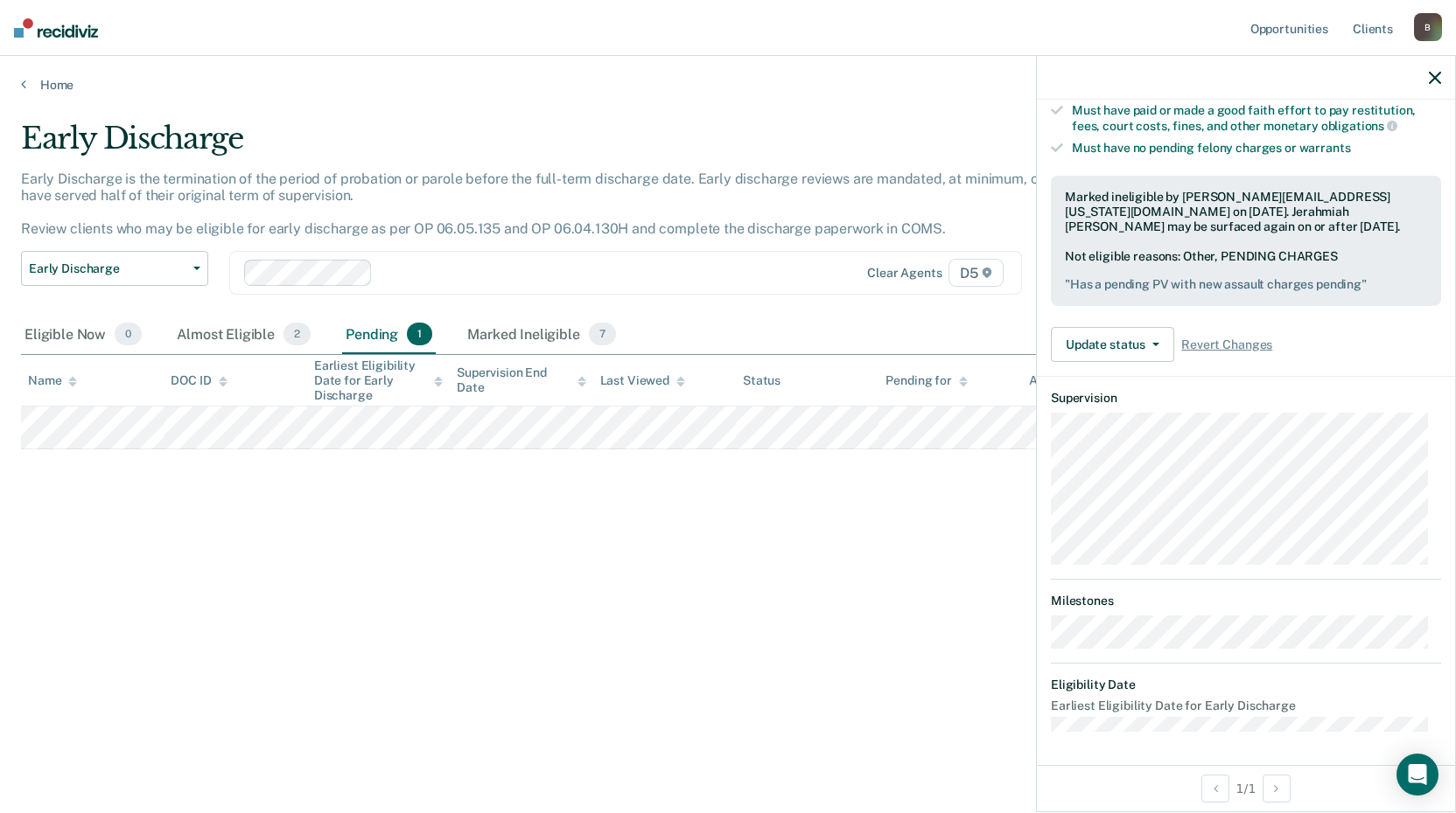
click at [1431, 75] on icon "button" at bounding box center [1436, 78] width 12 height 12
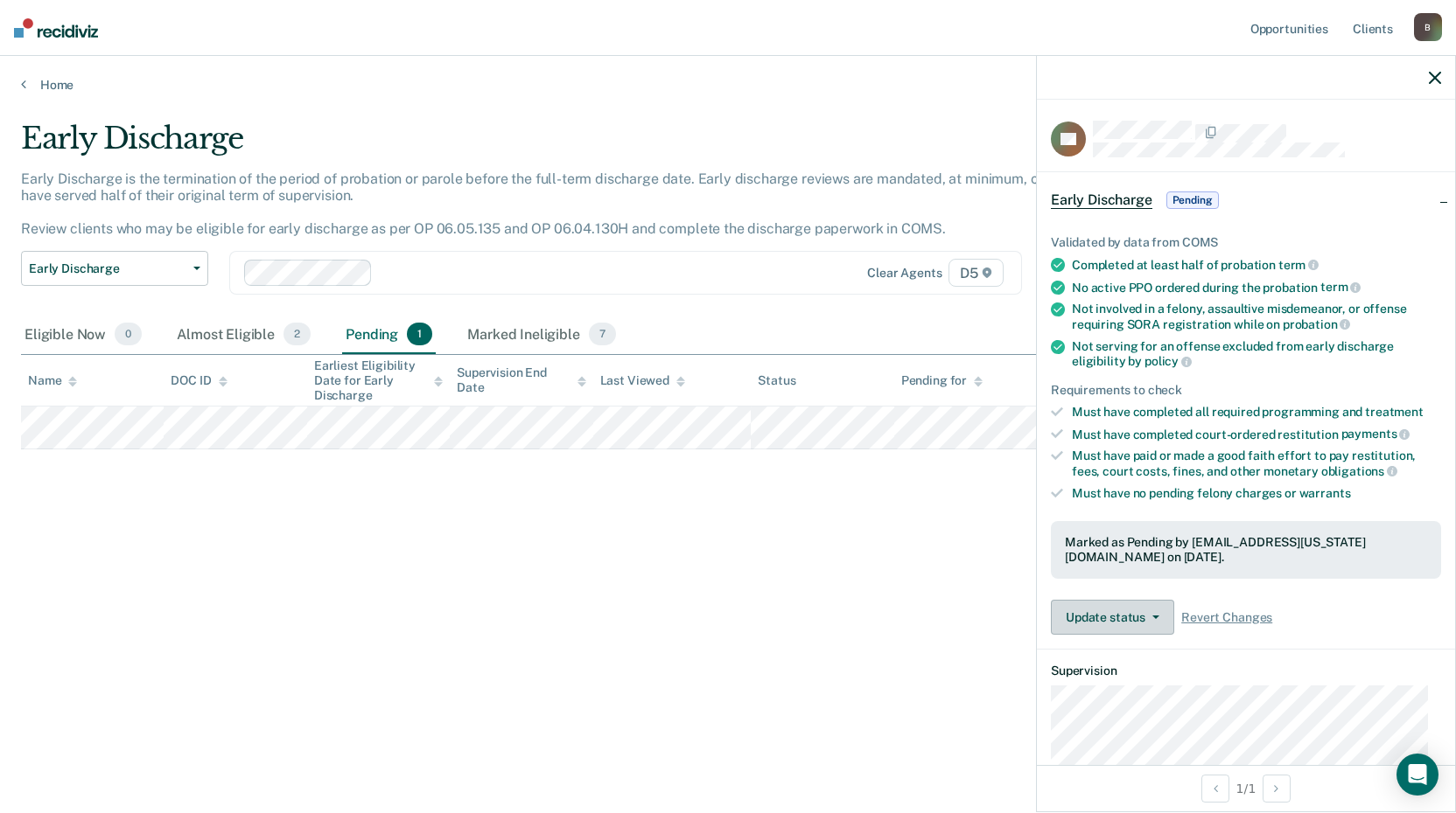
click at [1122, 621] on button "Update status" at bounding box center [1112, 616] width 124 height 35
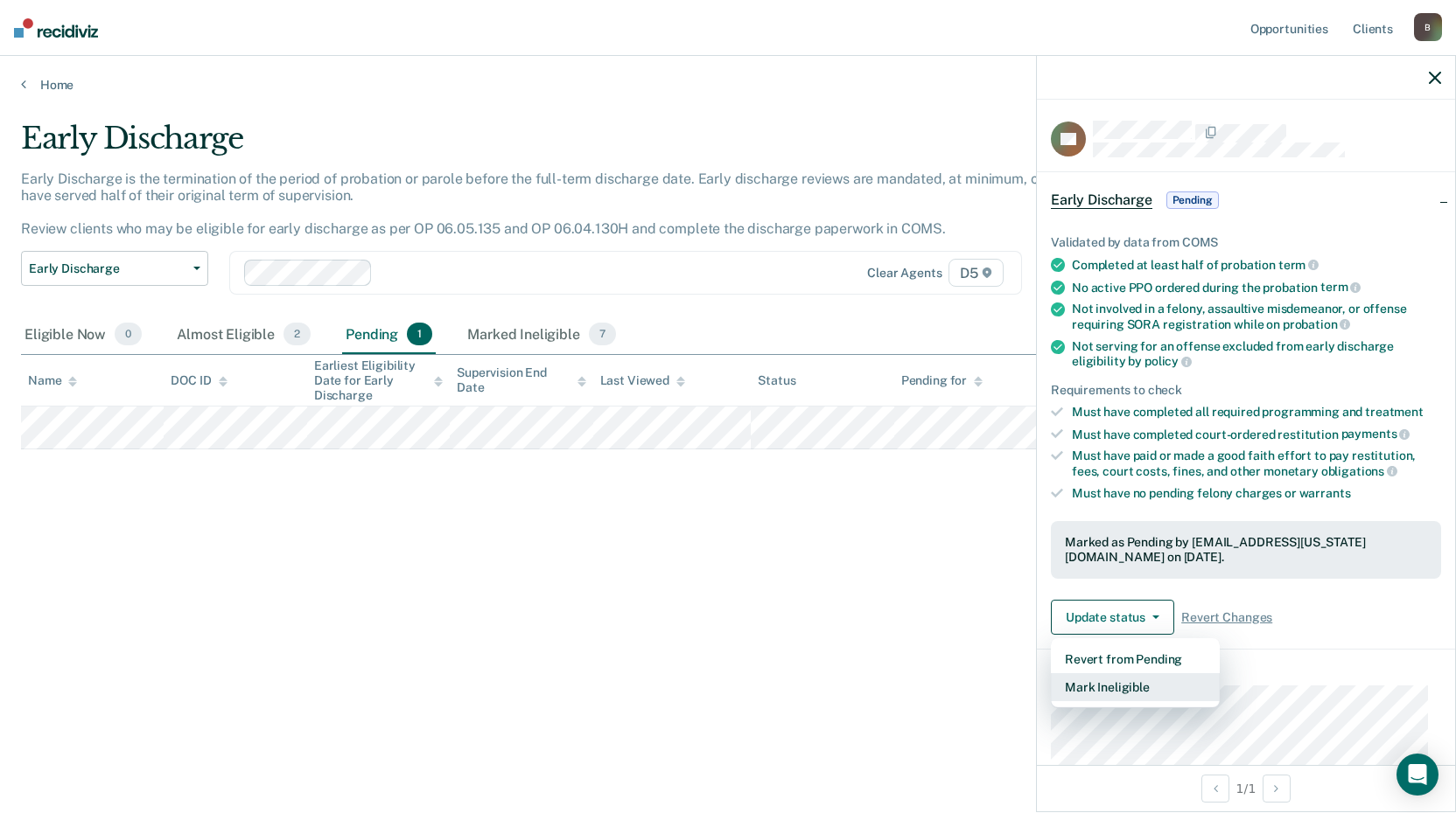
click at [1121, 690] on button "Mark Ineligible" at bounding box center [1136, 687] width 169 height 28
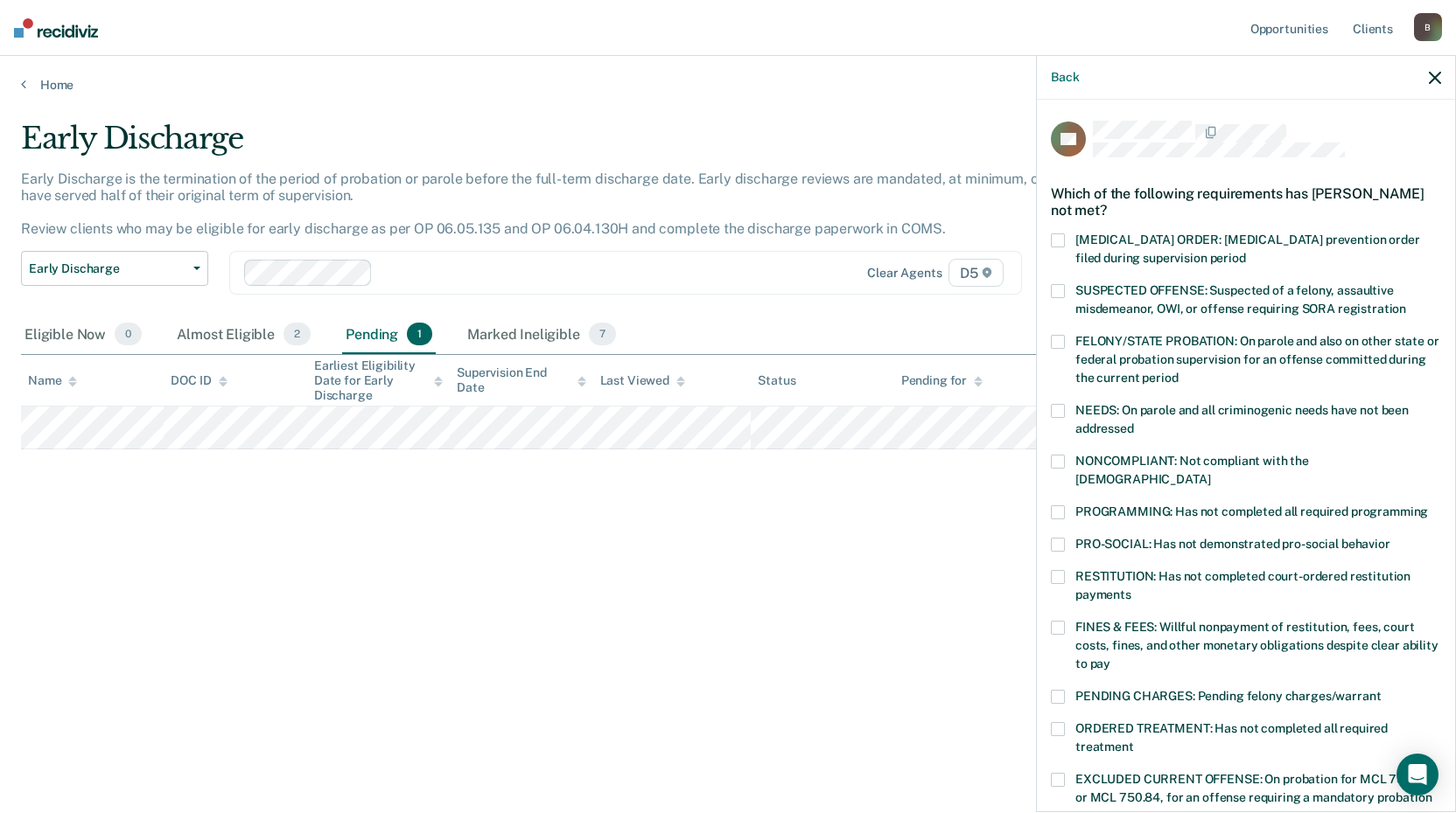
click at [1064, 570] on span at bounding box center [1058, 577] width 14 height 14
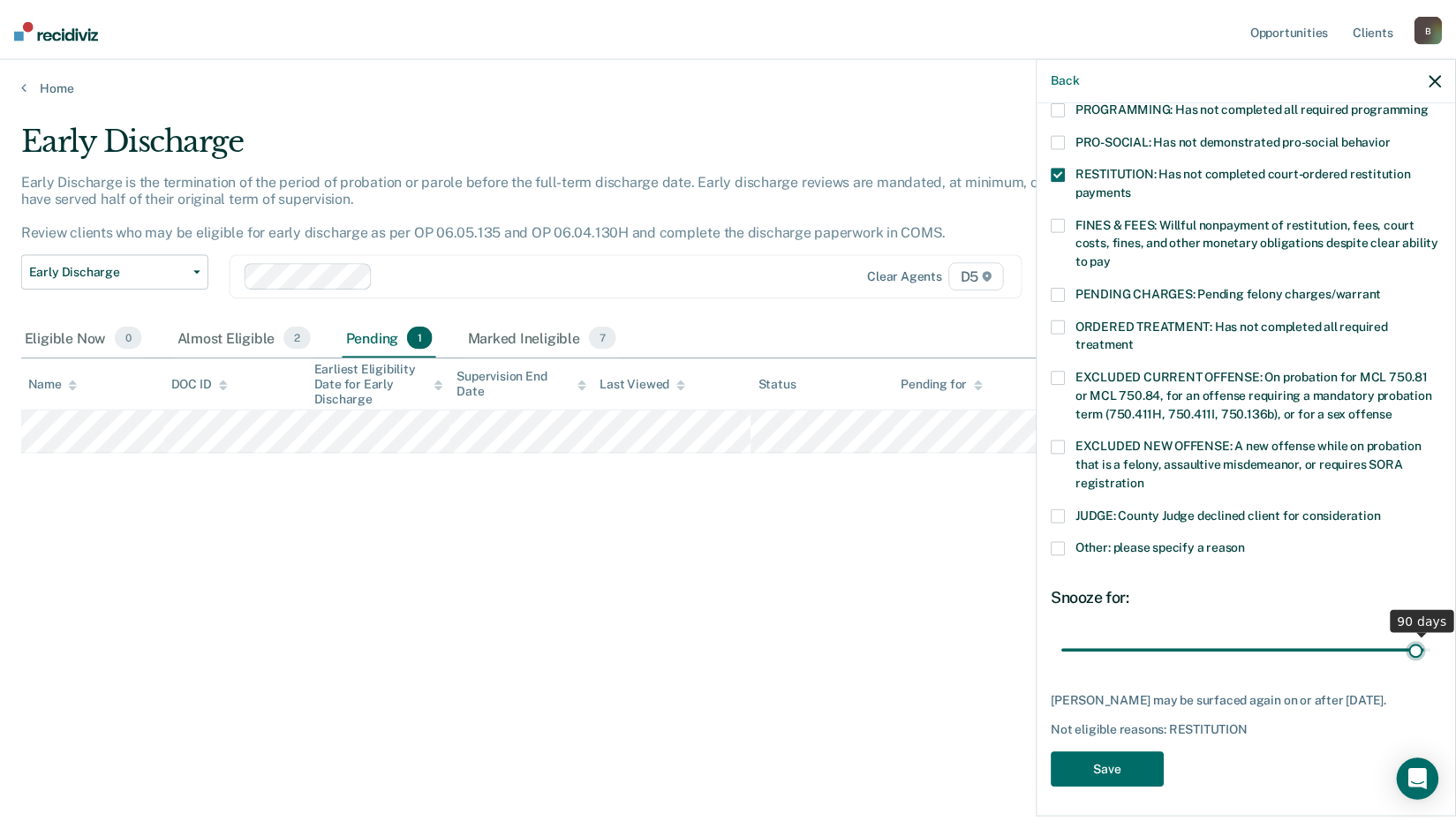
scroll to position [410, 0]
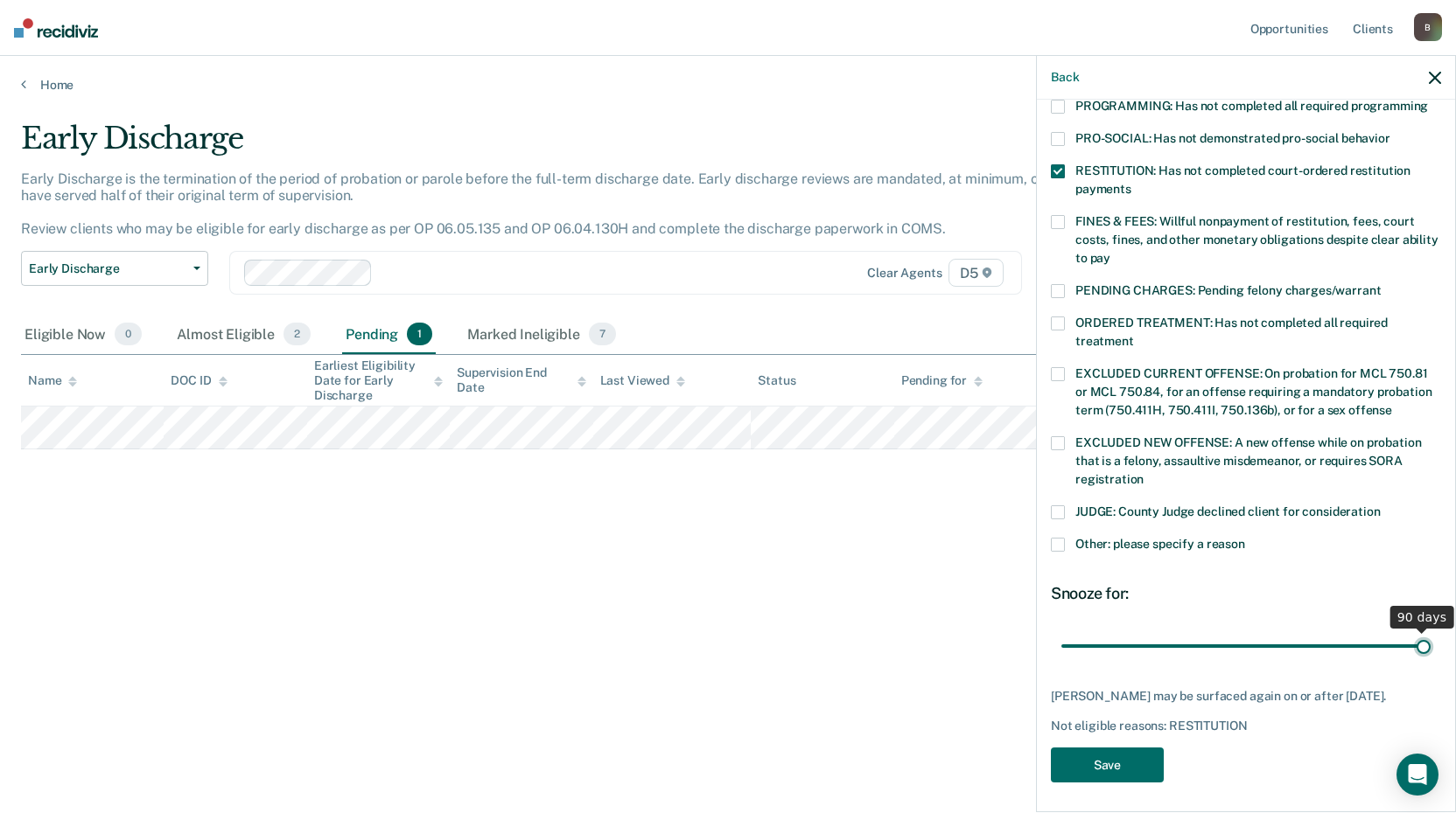
drag, startPoint x: 1183, startPoint y: 623, endPoint x: 1456, endPoint y: 626, distance: 273.0
type input "90"
click at [1431, 631] on input "range" at bounding box center [1246, 646] width 369 height 30
click at [1111, 748] on button "Save" at bounding box center [1107, 766] width 113 height 36
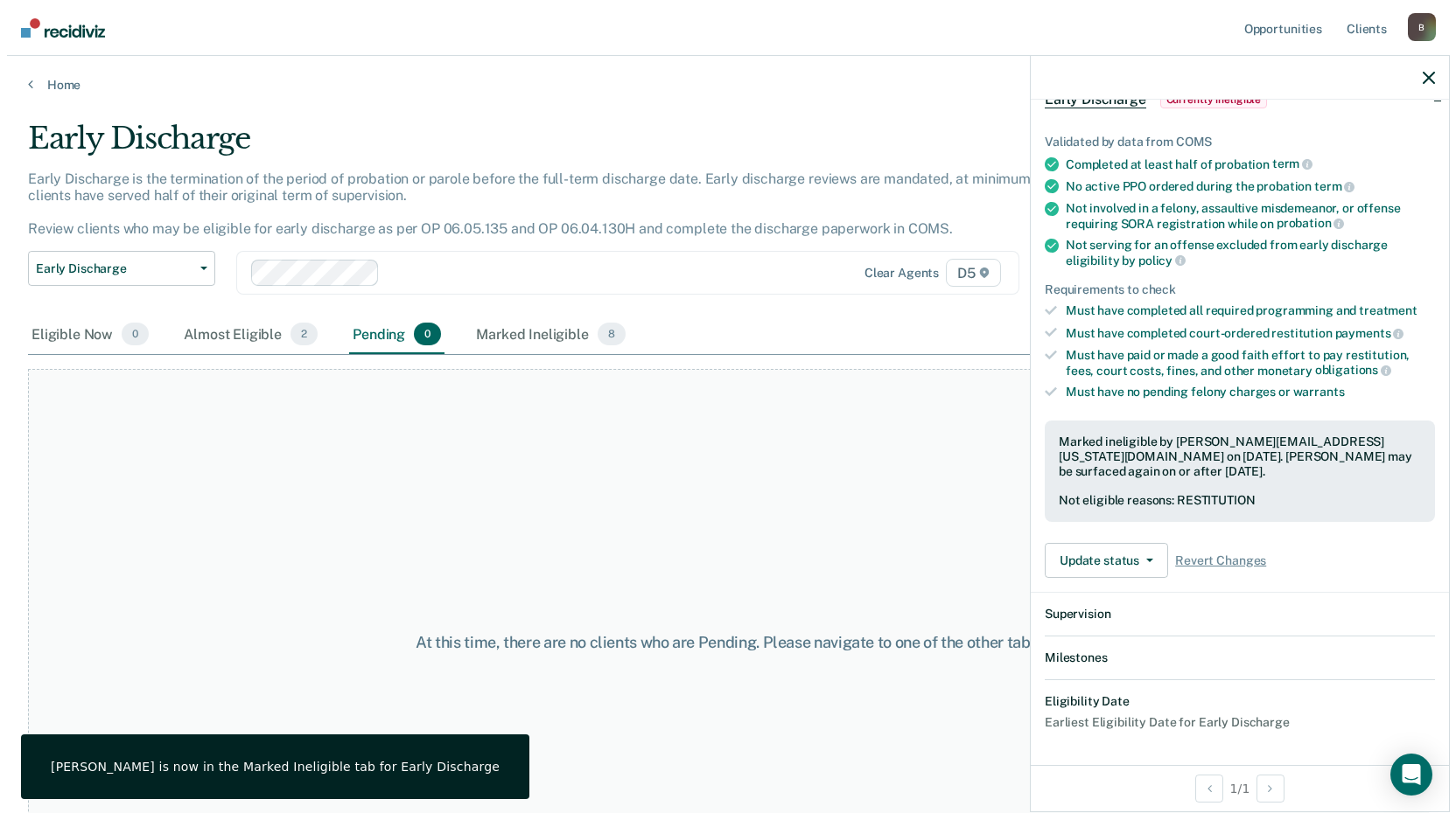
scroll to position [317, 0]
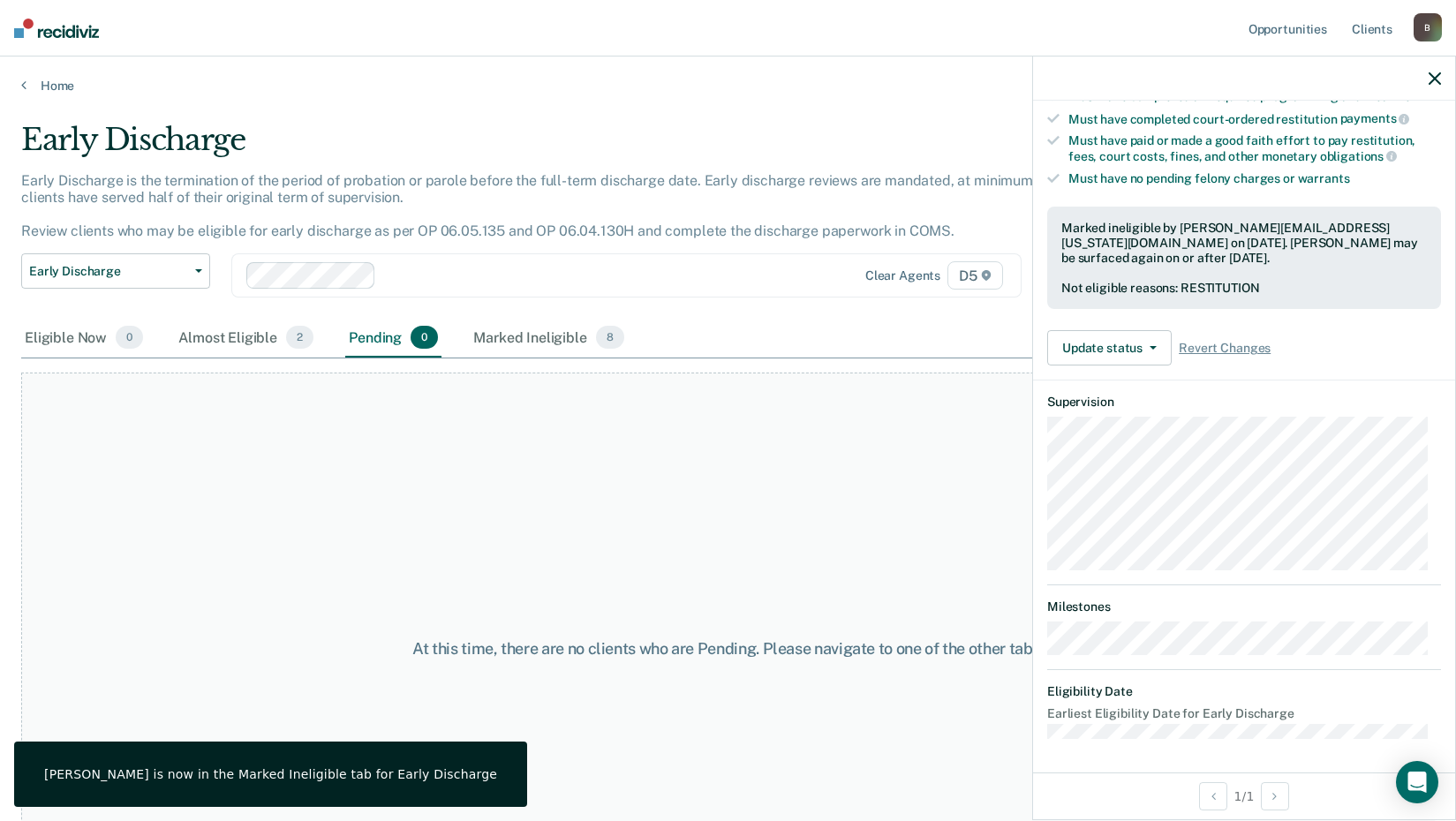
click at [1431, 80] on icon "button" at bounding box center [1435, 79] width 13 height 13
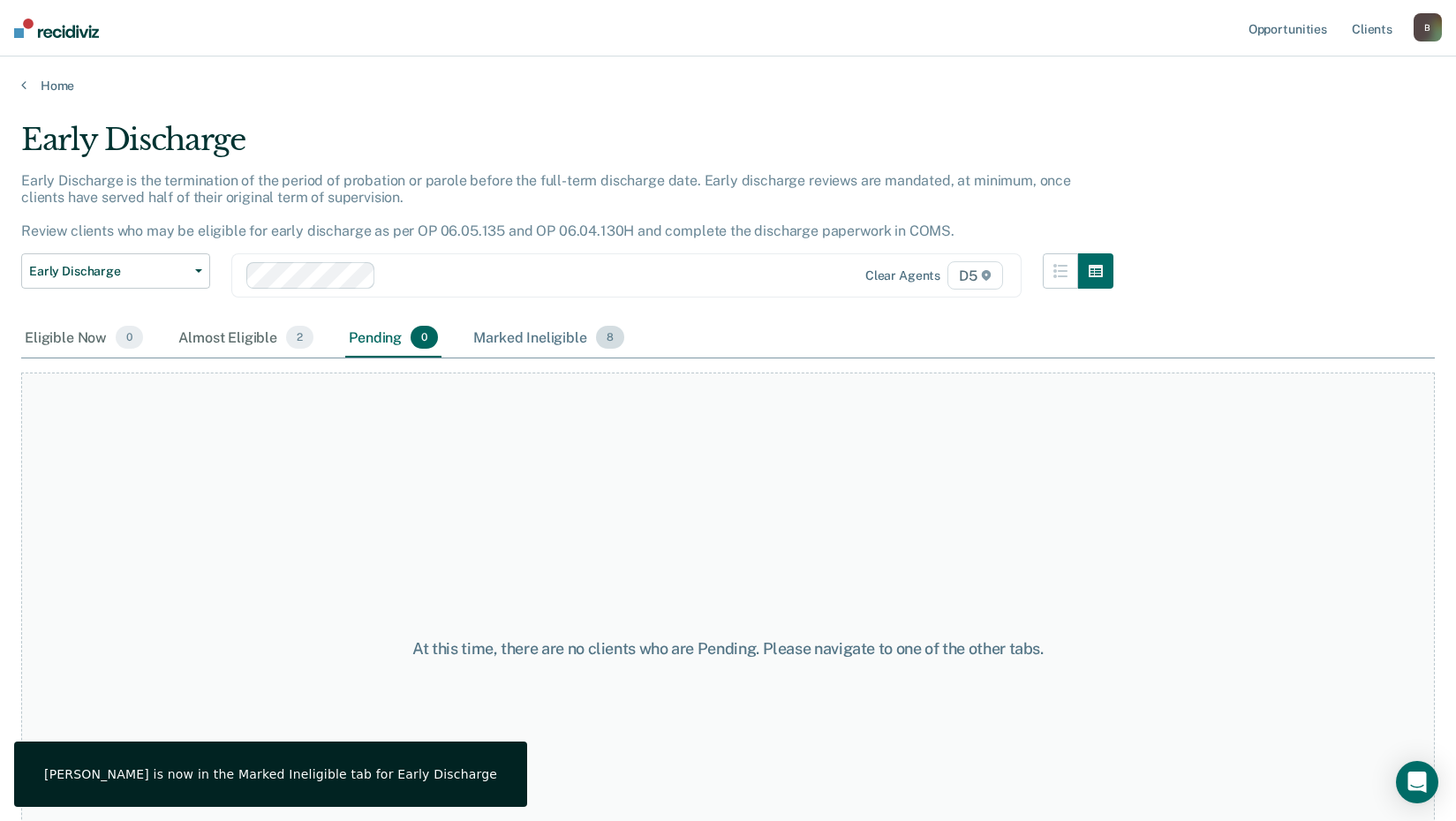
click at [497, 342] on div "Marked Ineligible 8" at bounding box center [549, 338] width 158 height 39
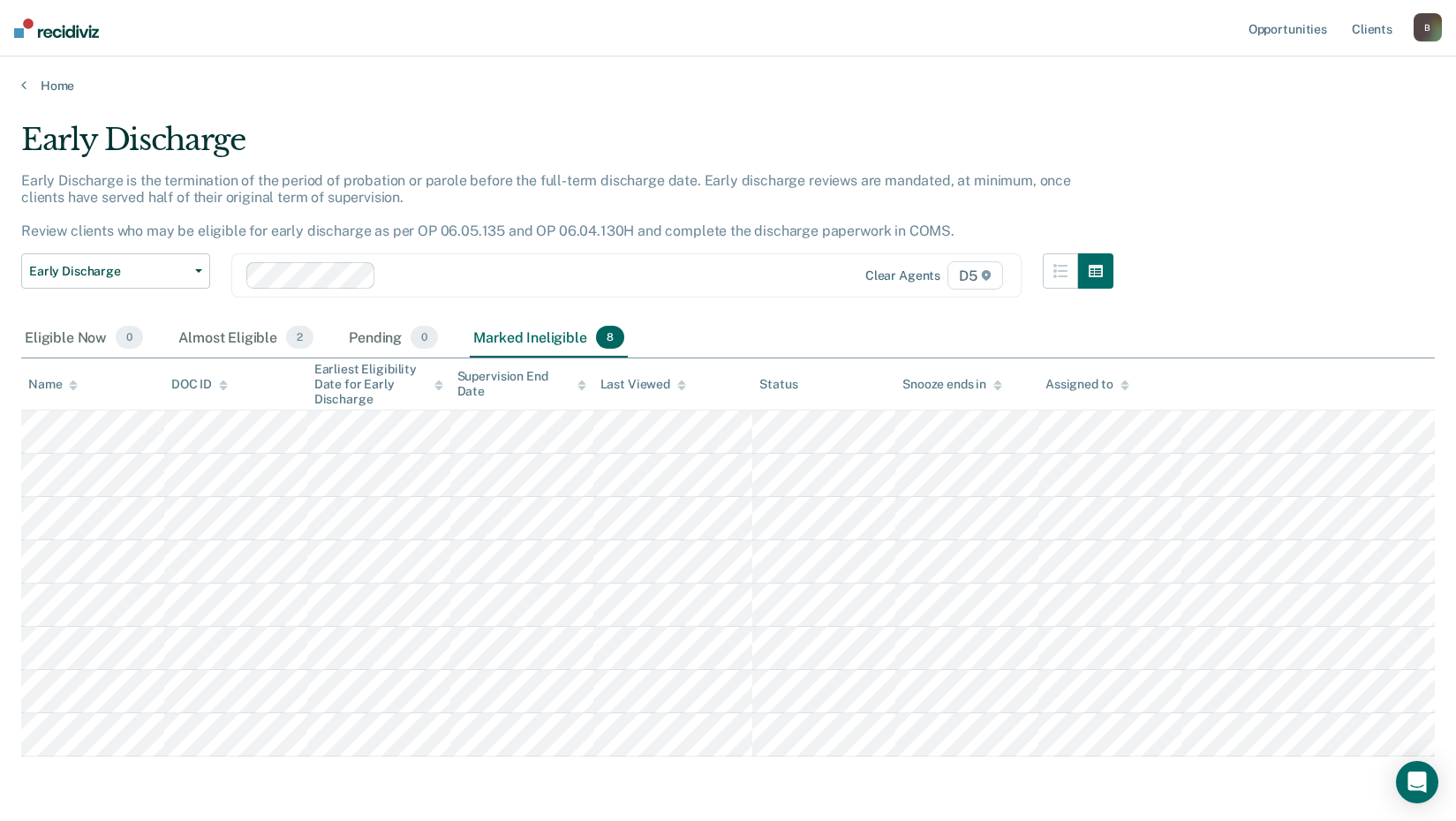
click at [715, 310] on div "Early Discharge Classification Review Early Discharge Minimum Telephone Reporti…" at bounding box center [568, 286] width 1092 height 66
click at [64, 85] on link "Home" at bounding box center [728, 86] width 1414 height 16
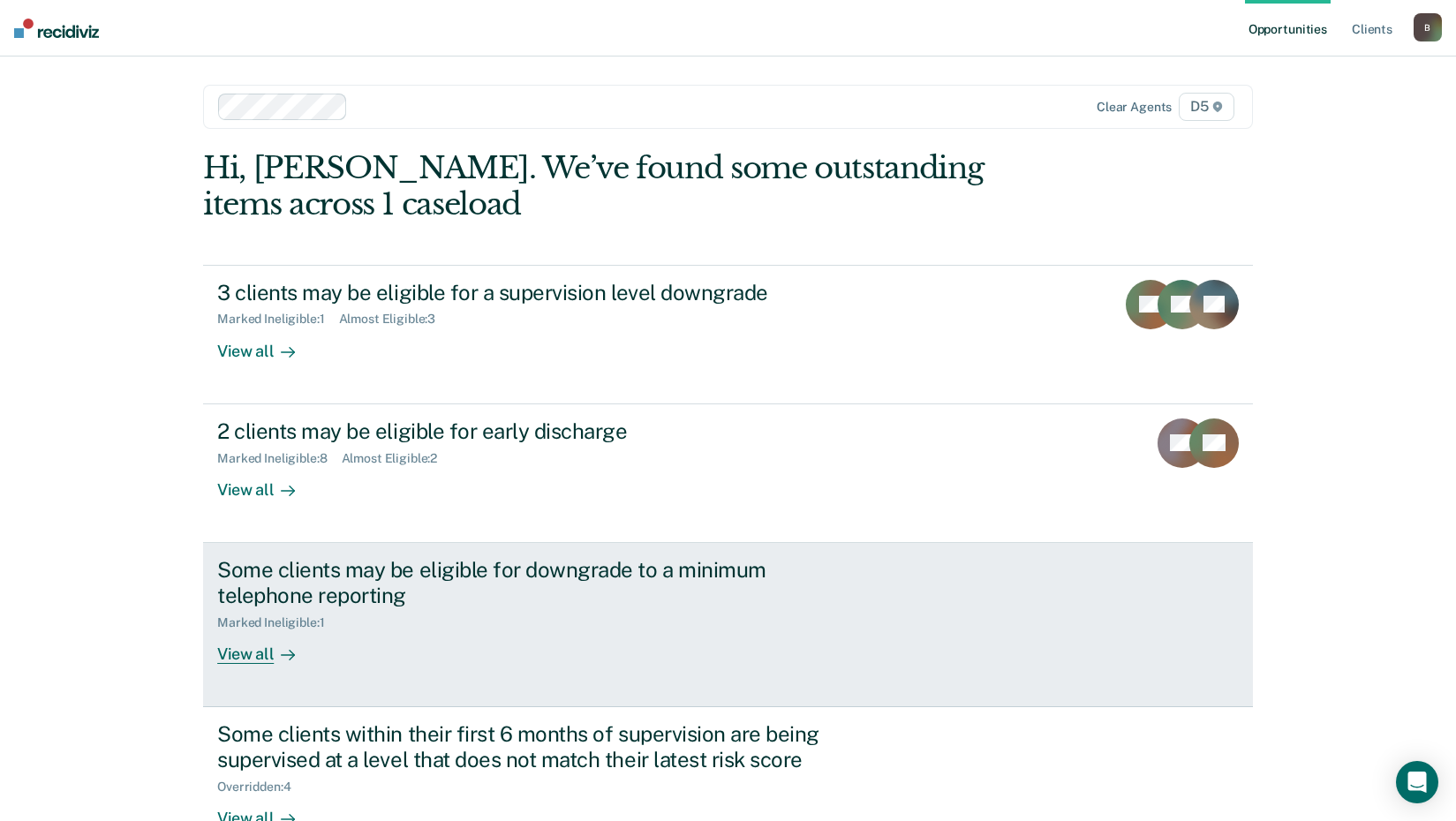
click at [260, 652] on div "View all" at bounding box center [267, 647] width 99 height 34
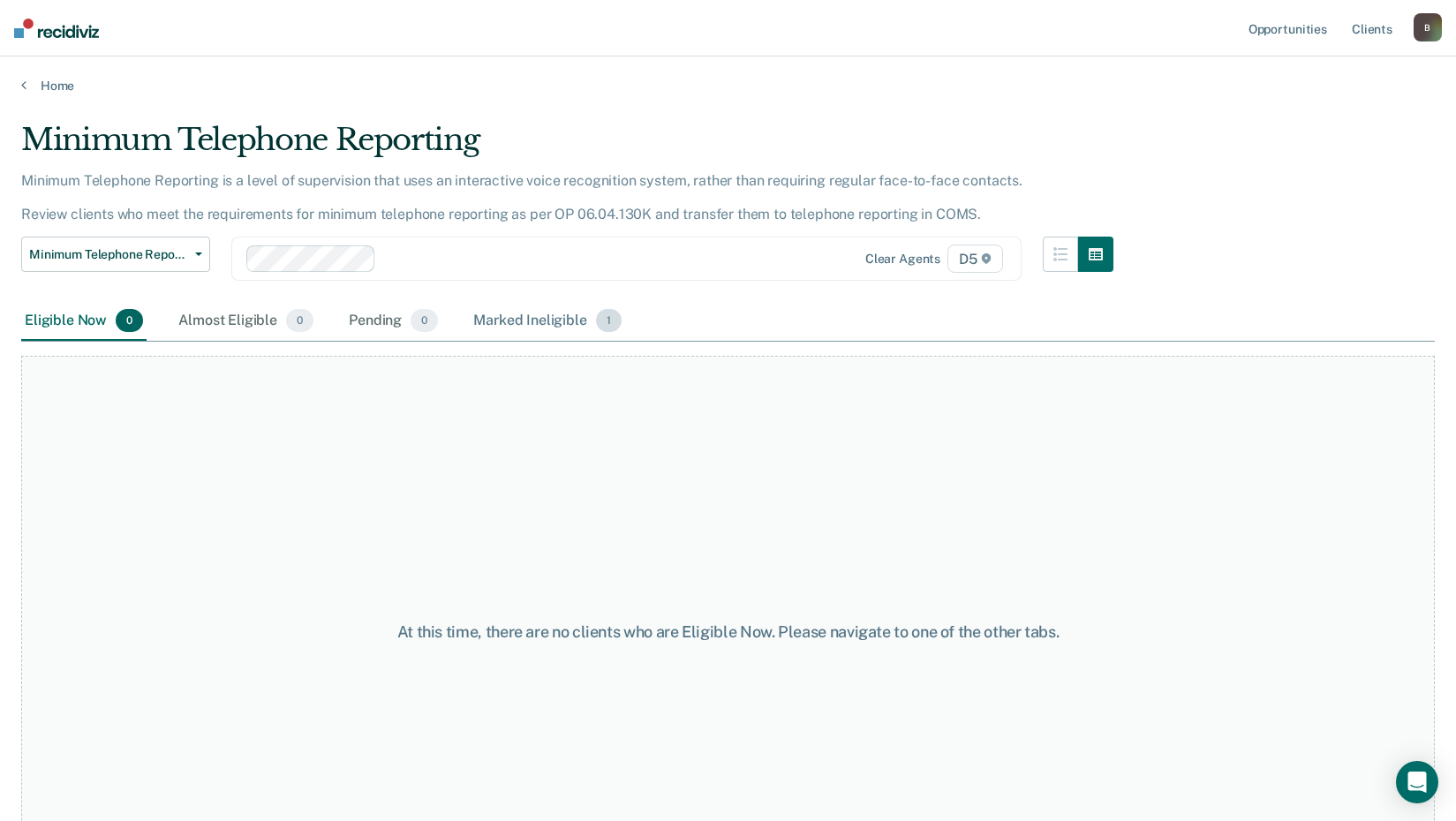
click at [559, 315] on div "Marked Ineligible 1" at bounding box center [547, 321] width 155 height 39
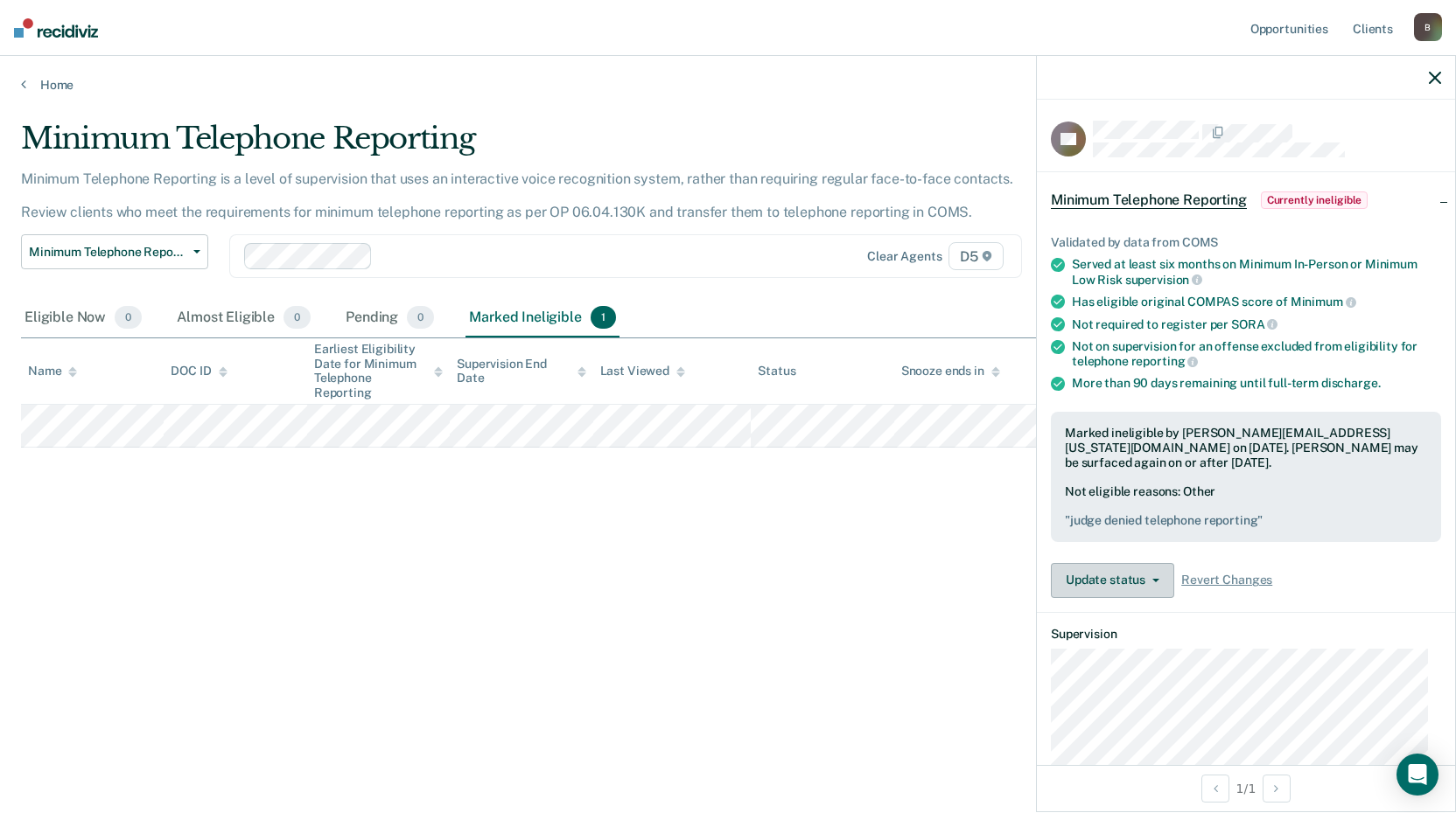
click at [1108, 582] on button "Update status" at bounding box center [1112, 580] width 124 height 35
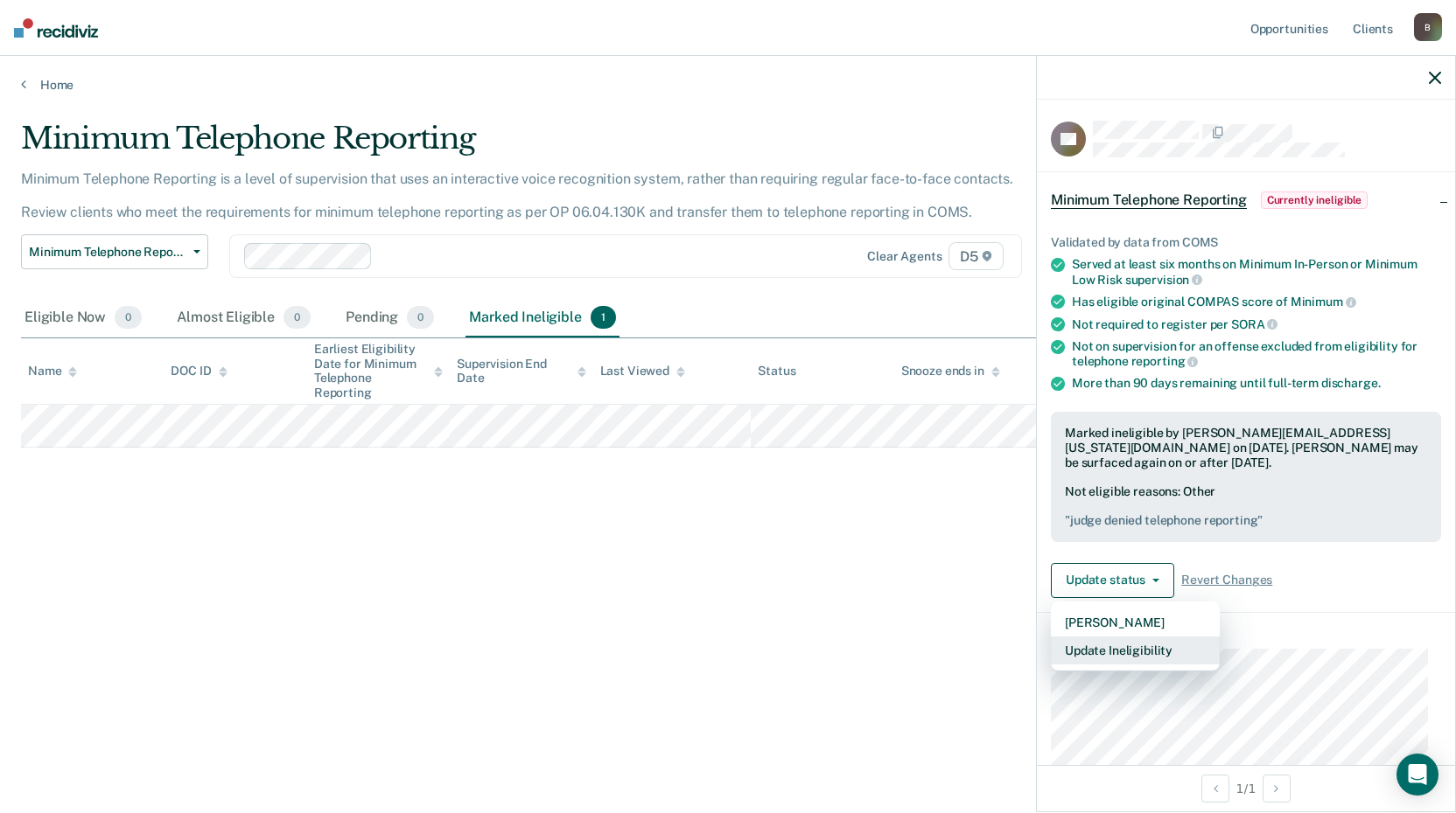
click at [1115, 653] on button "Update Ineligibility" at bounding box center [1136, 650] width 169 height 28
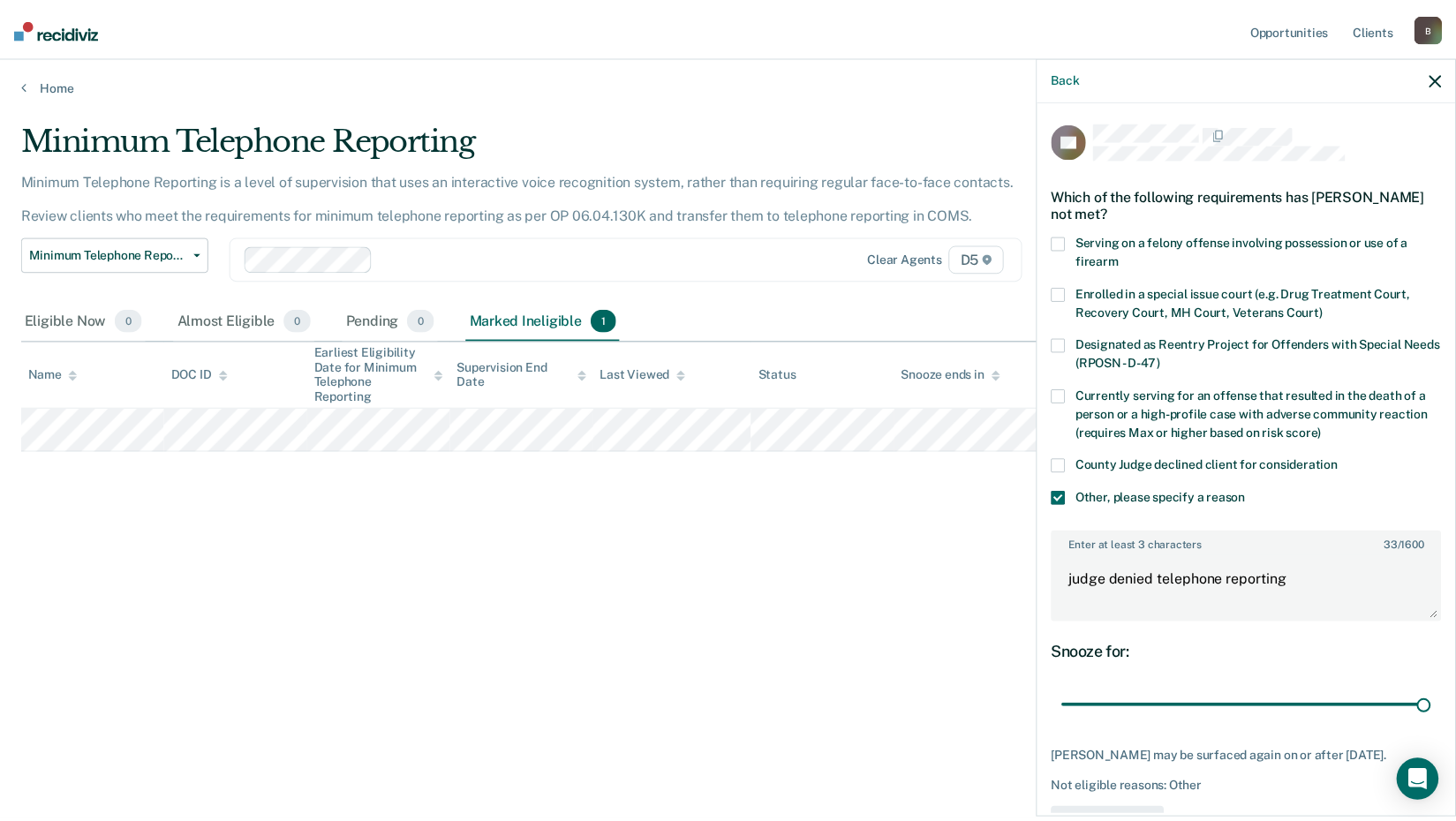
scroll to position [75, 0]
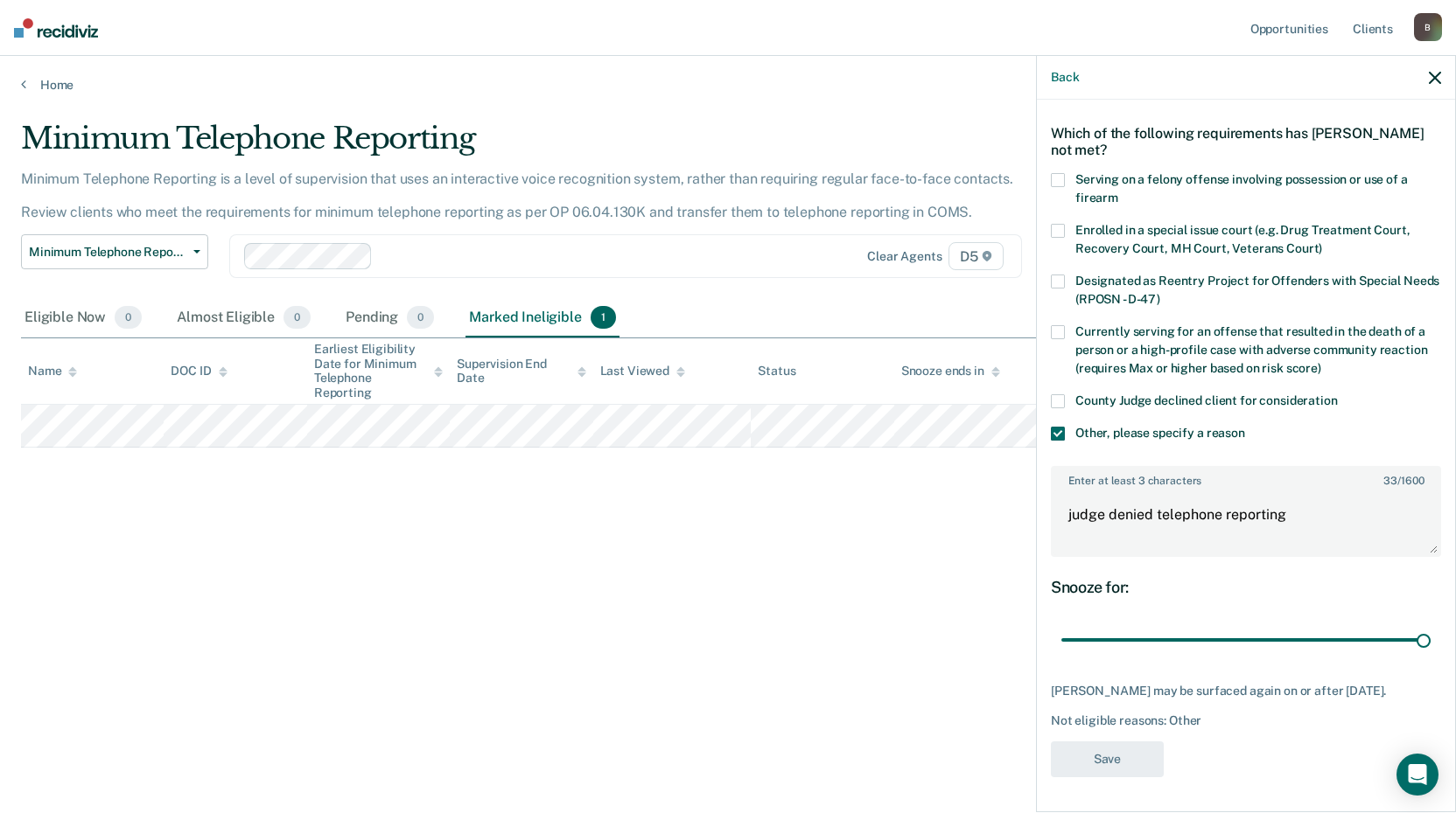
click at [1434, 71] on button "button" at bounding box center [1436, 77] width 12 height 15
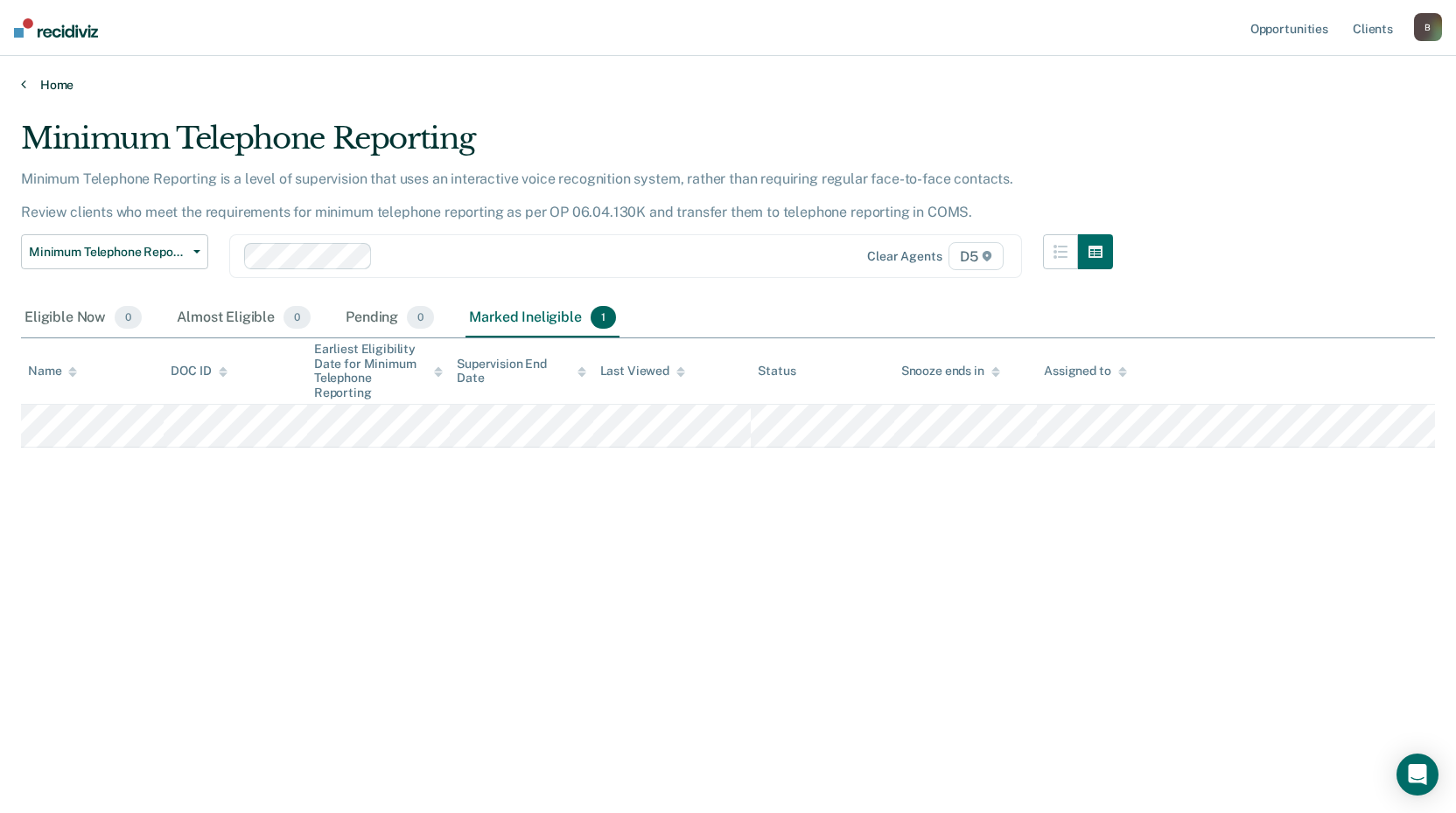
click at [63, 80] on link "Home" at bounding box center [728, 85] width 1414 height 16
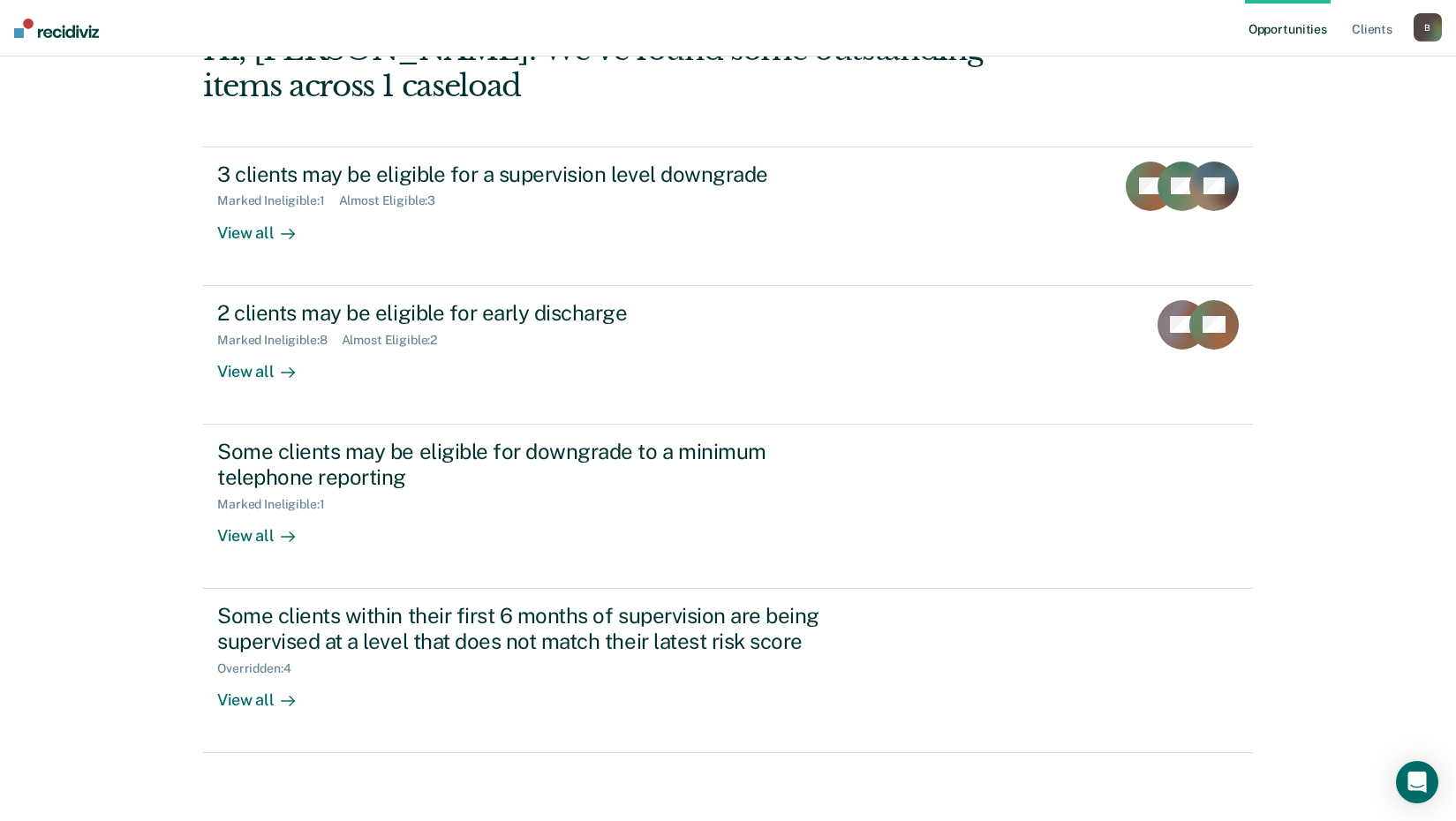
scroll to position [121, 0]
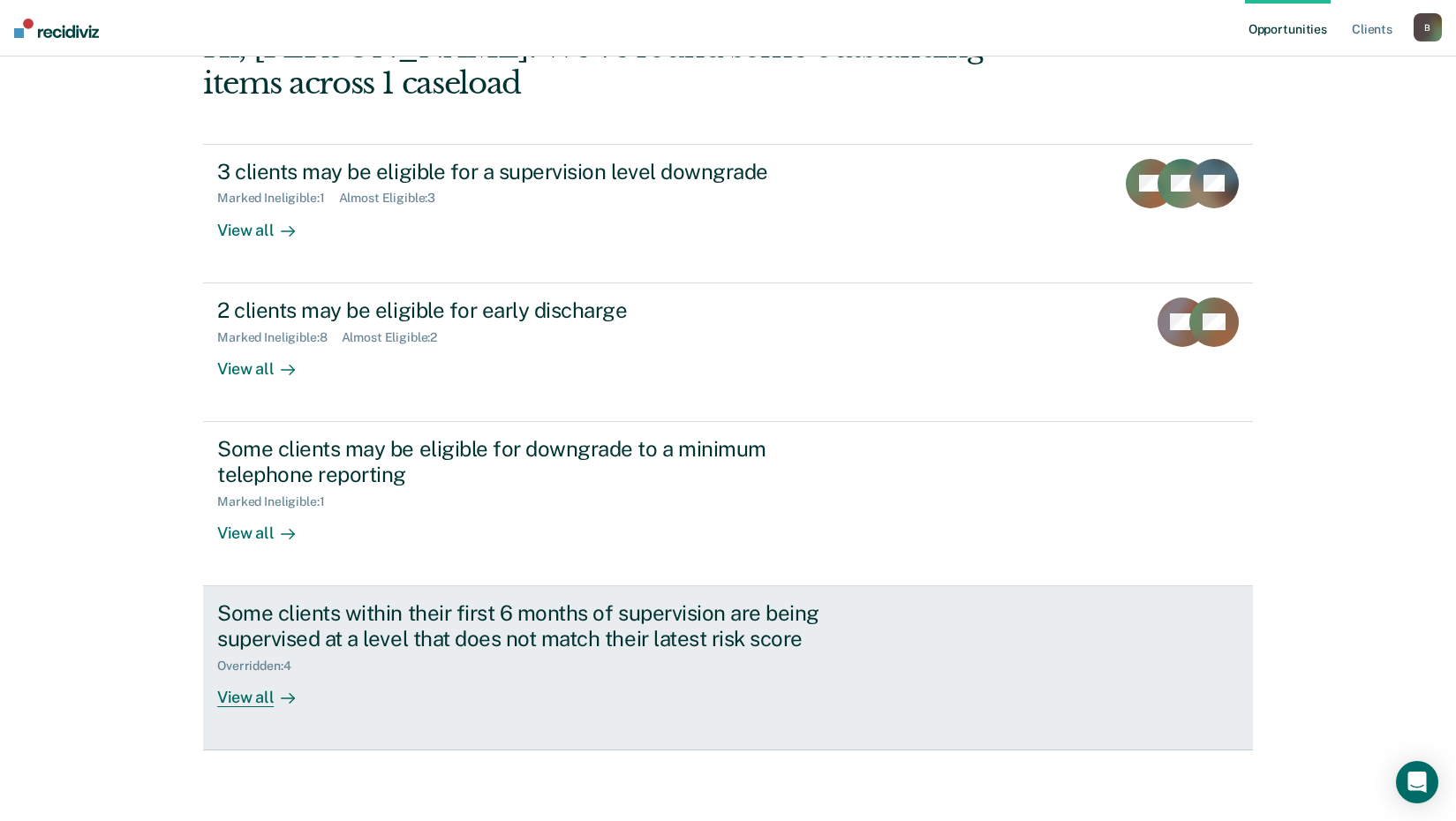
click at [237, 694] on div "View all" at bounding box center [267, 690] width 99 height 34
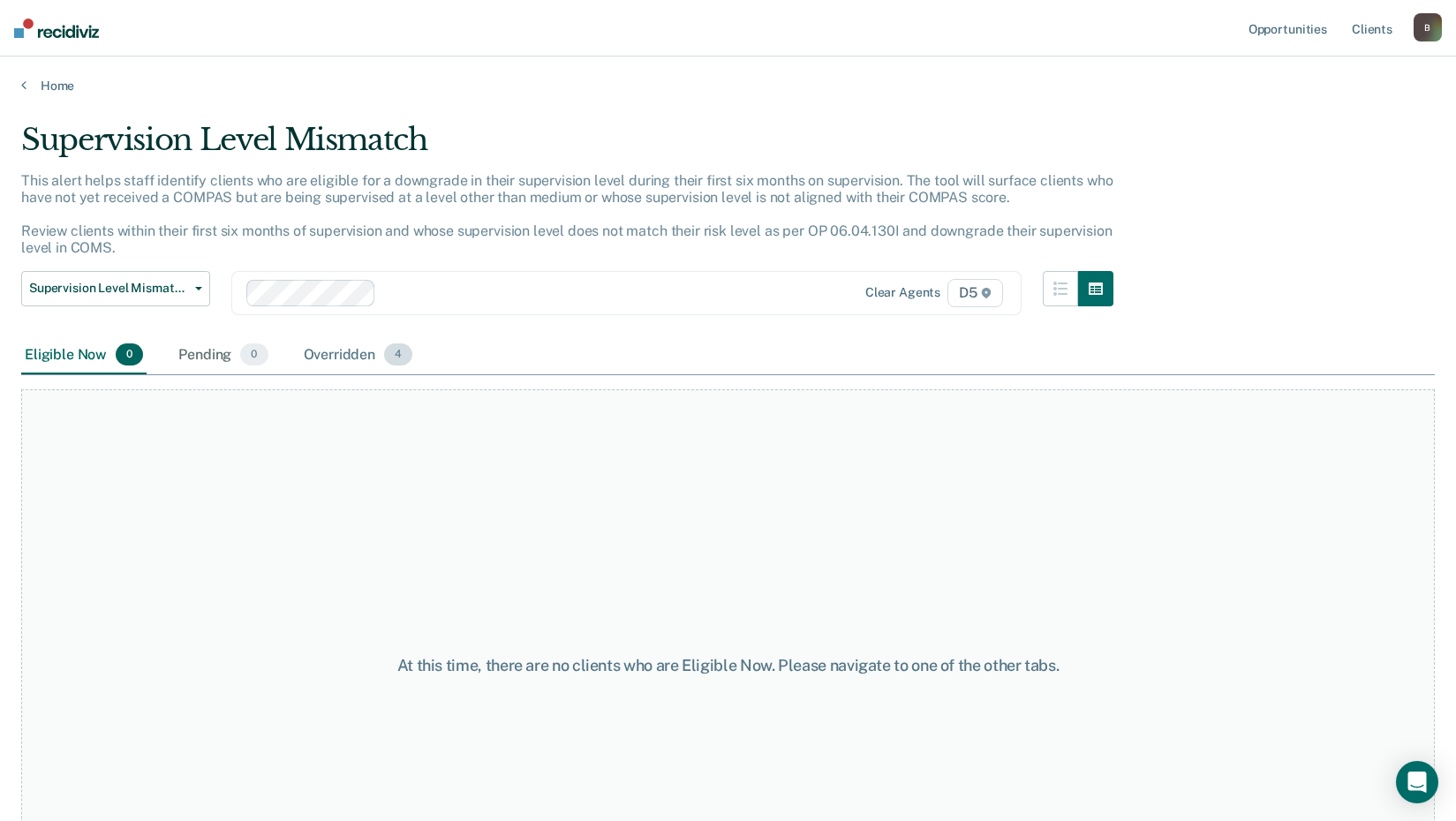
click at [337, 351] on div "Overridden 4" at bounding box center [358, 356] width 117 height 39
